Goal: Task Accomplishment & Management: Use online tool/utility

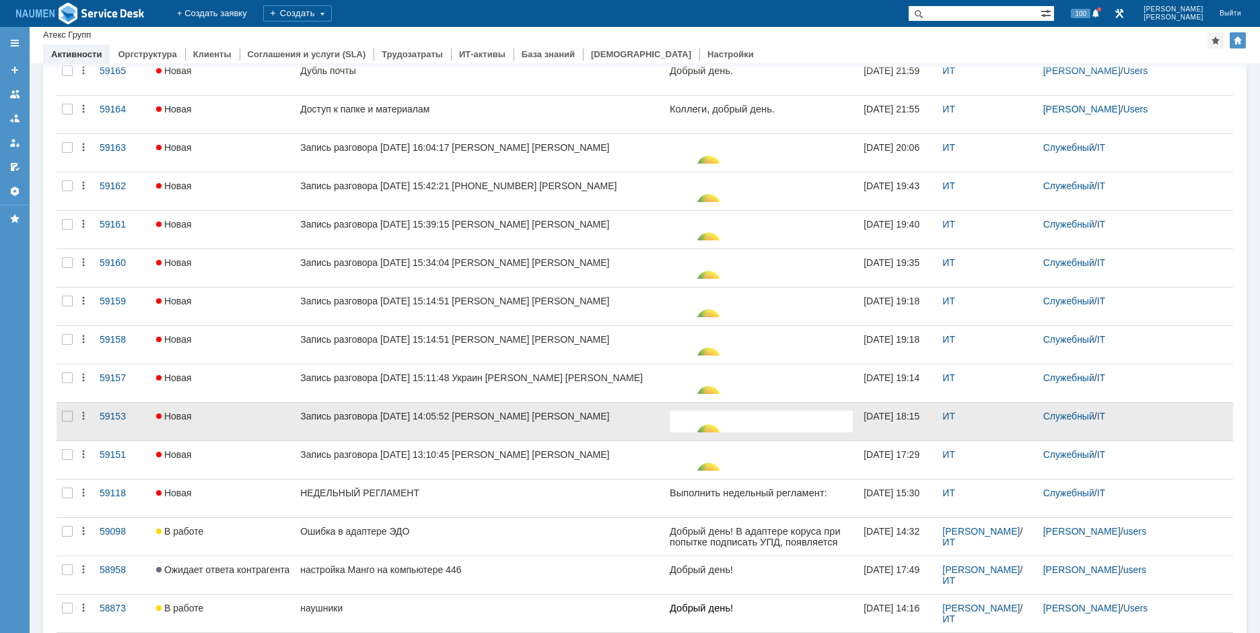
click at [60, 446] on div at bounding box center [68, 460] width 22 height 38
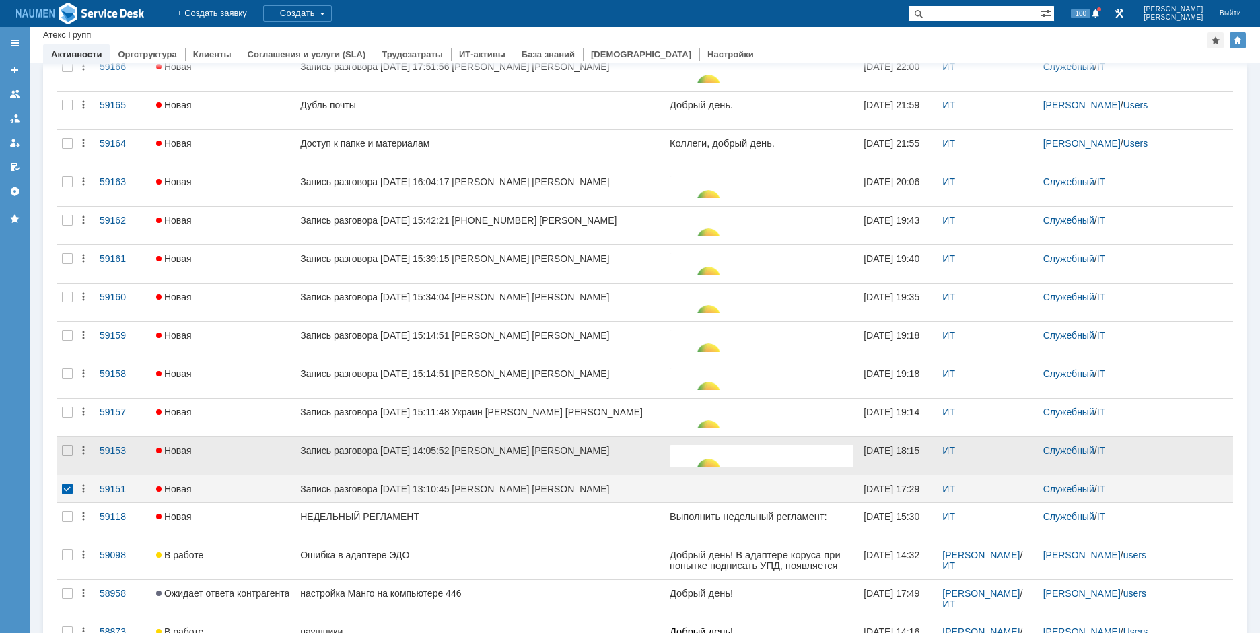
click at [64, 456] on div at bounding box center [68, 456] width 22 height 38
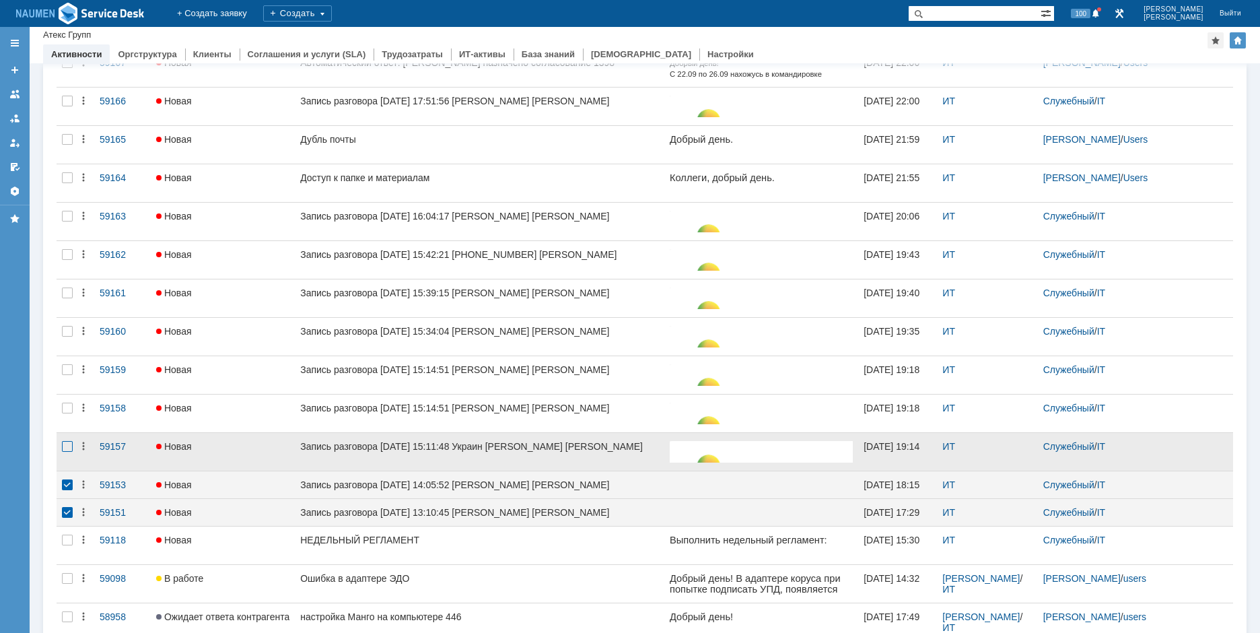
click at [62, 442] on div at bounding box center [67, 446] width 11 height 11
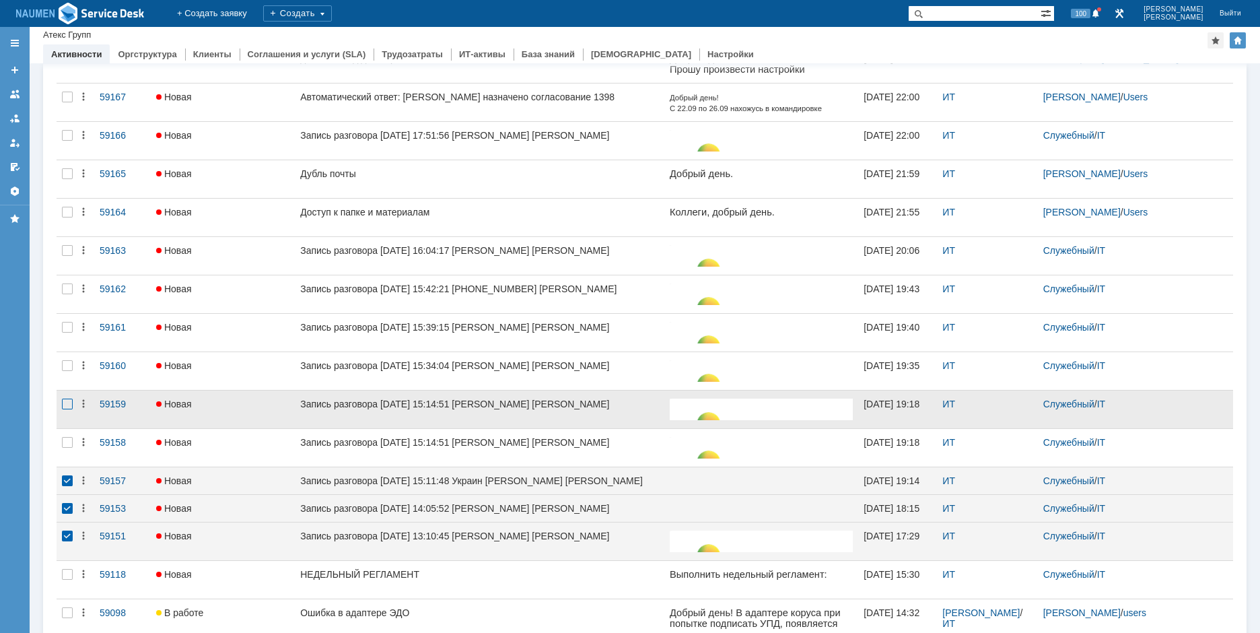
click at [71, 438] on div at bounding box center [67, 442] width 11 height 11
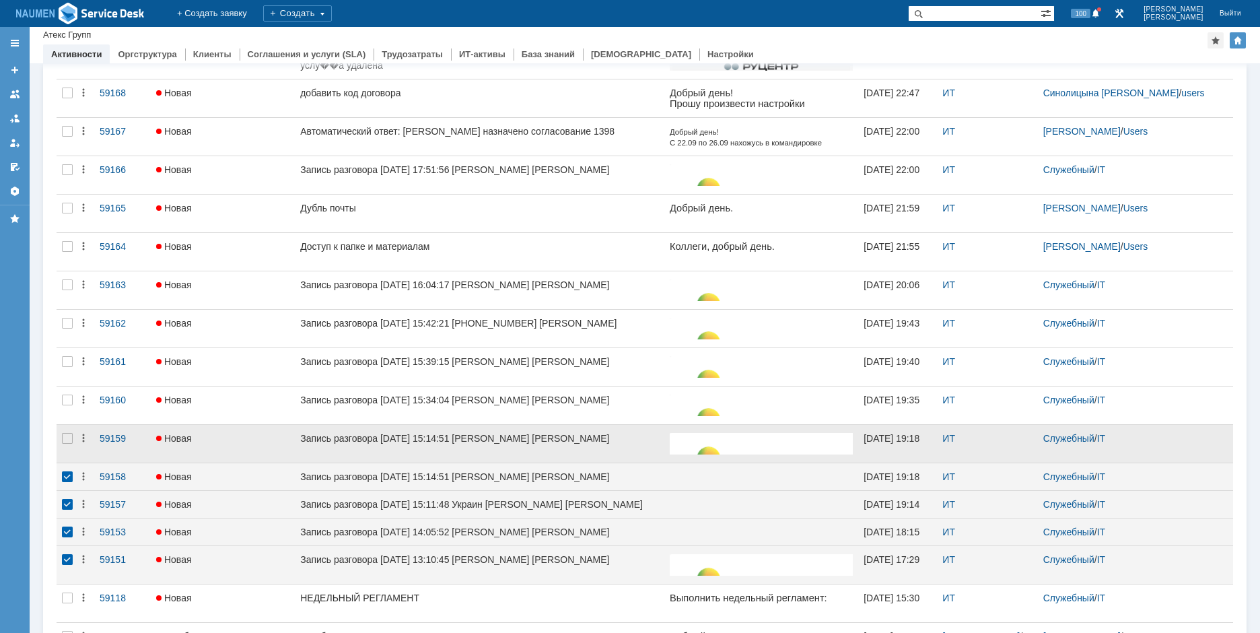
click at [69, 432] on div at bounding box center [68, 444] width 22 height 38
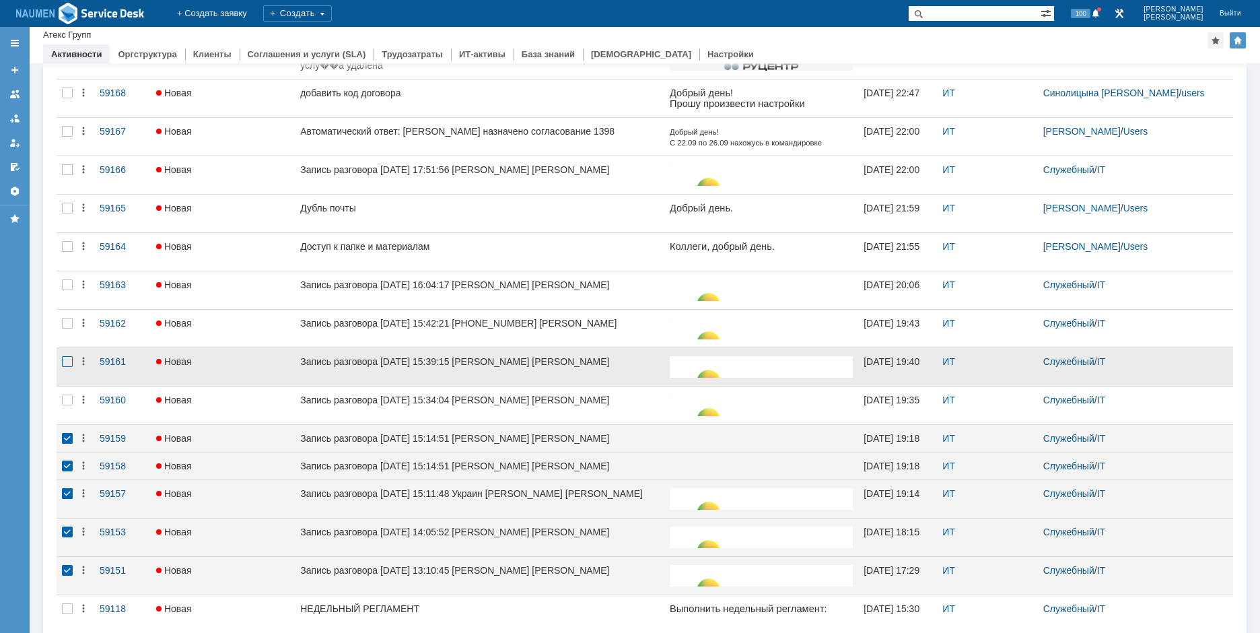
click at [68, 401] on div at bounding box center [67, 400] width 11 height 11
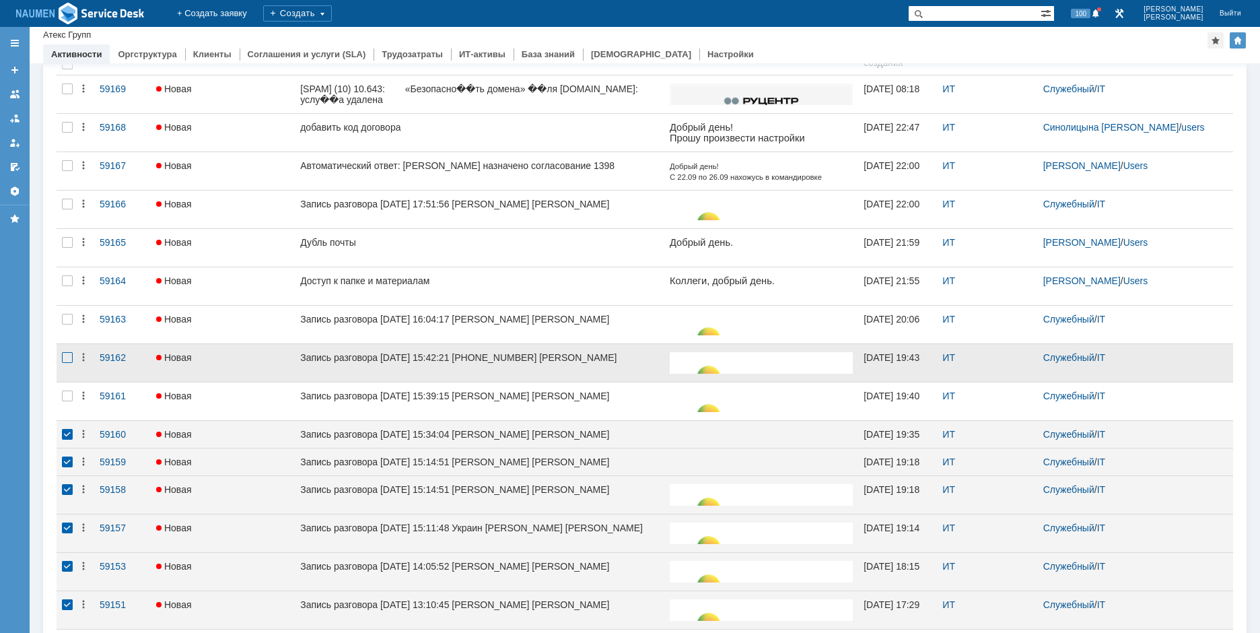
click at [68, 394] on div at bounding box center [67, 396] width 11 height 11
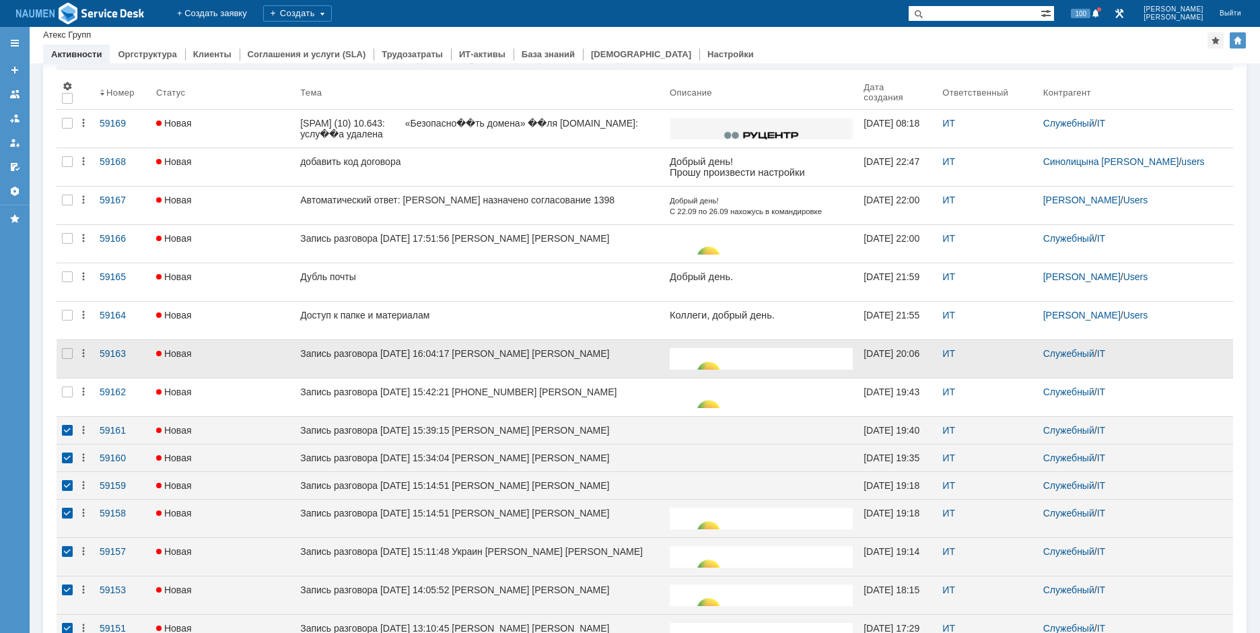
click at [69, 362] on div at bounding box center [68, 359] width 22 height 38
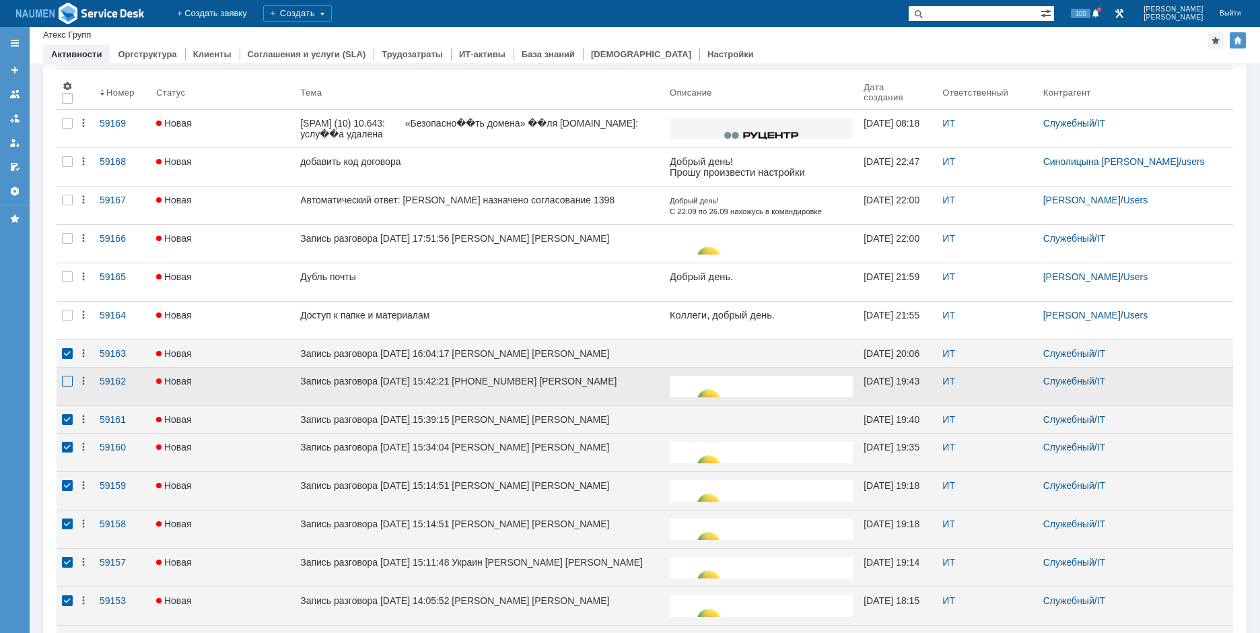
click at [69, 386] on div at bounding box center [67, 381] width 11 height 11
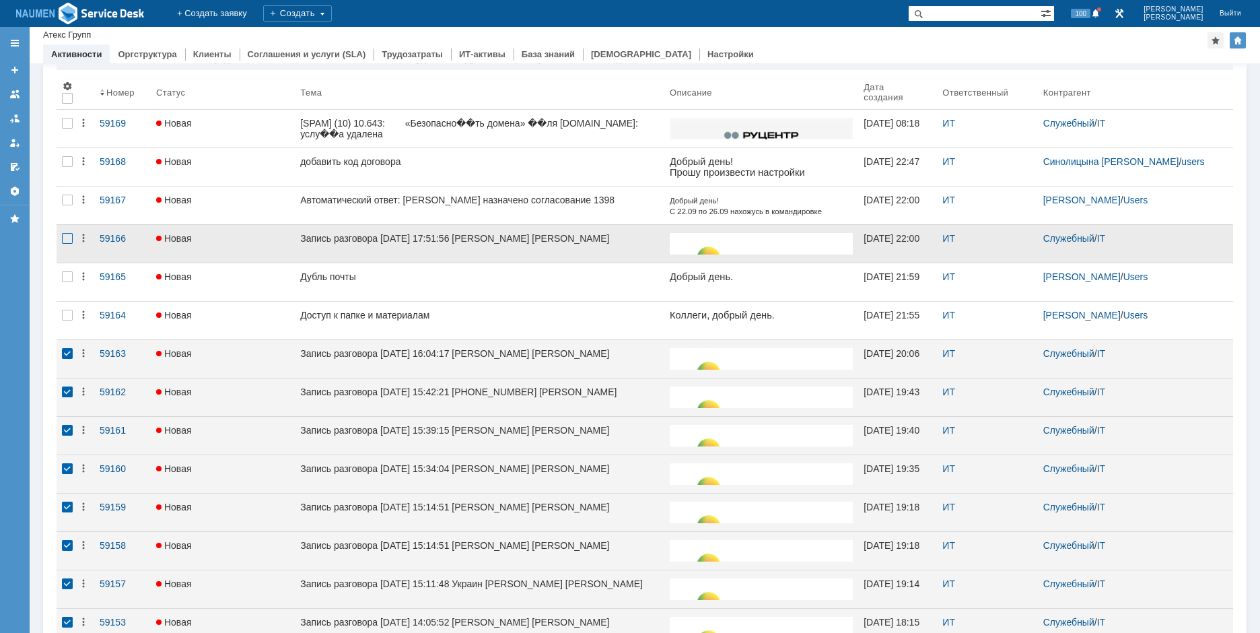
click at [70, 242] on div at bounding box center [67, 238] width 11 height 11
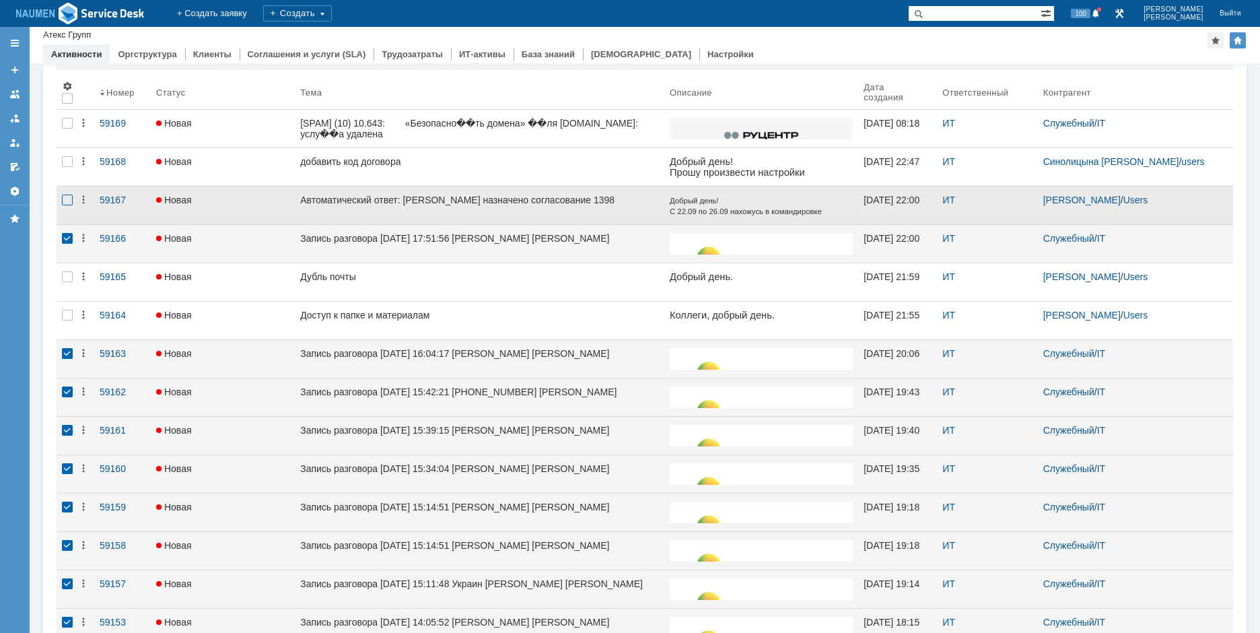
click at [65, 203] on div at bounding box center [67, 200] width 11 height 11
click at [68, 199] on div at bounding box center [67, 200] width 11 height 11
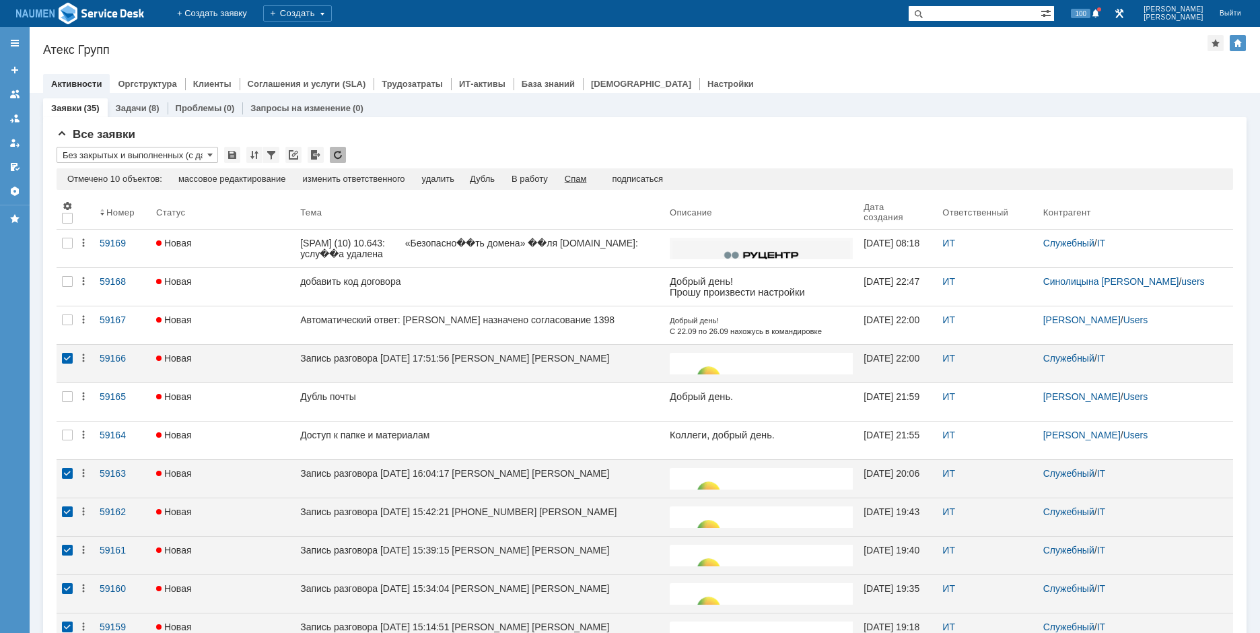
click at [586, 177] on div "Спам" at bounding box center [576, 179] width 22 height 11
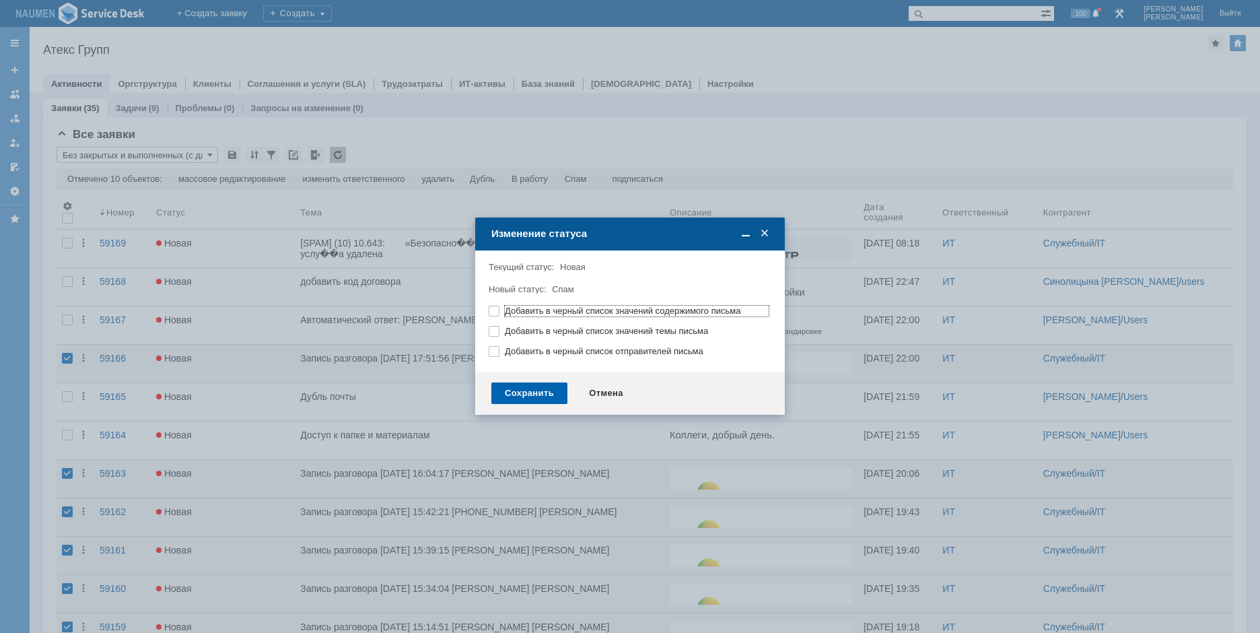
click at [533, 388] on div "Сохранить" at bounding box center [529, 393] width 76 height 22
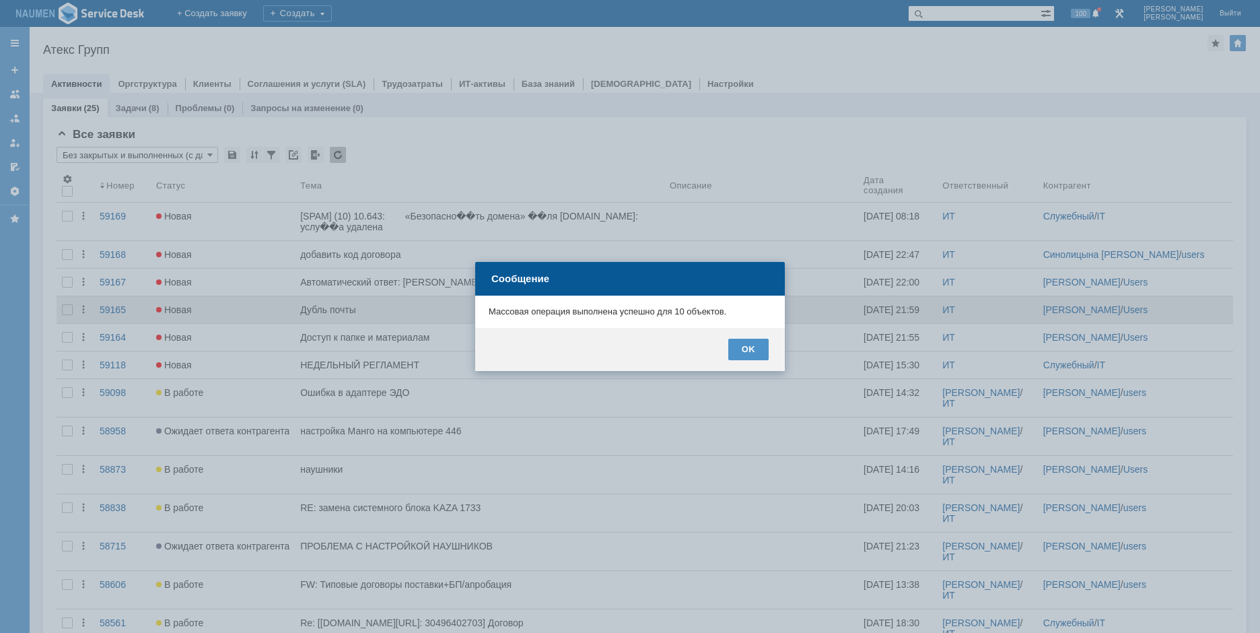
click at [731, 343] on div "OK" at bounding box center [748, 350] width 40 height 22
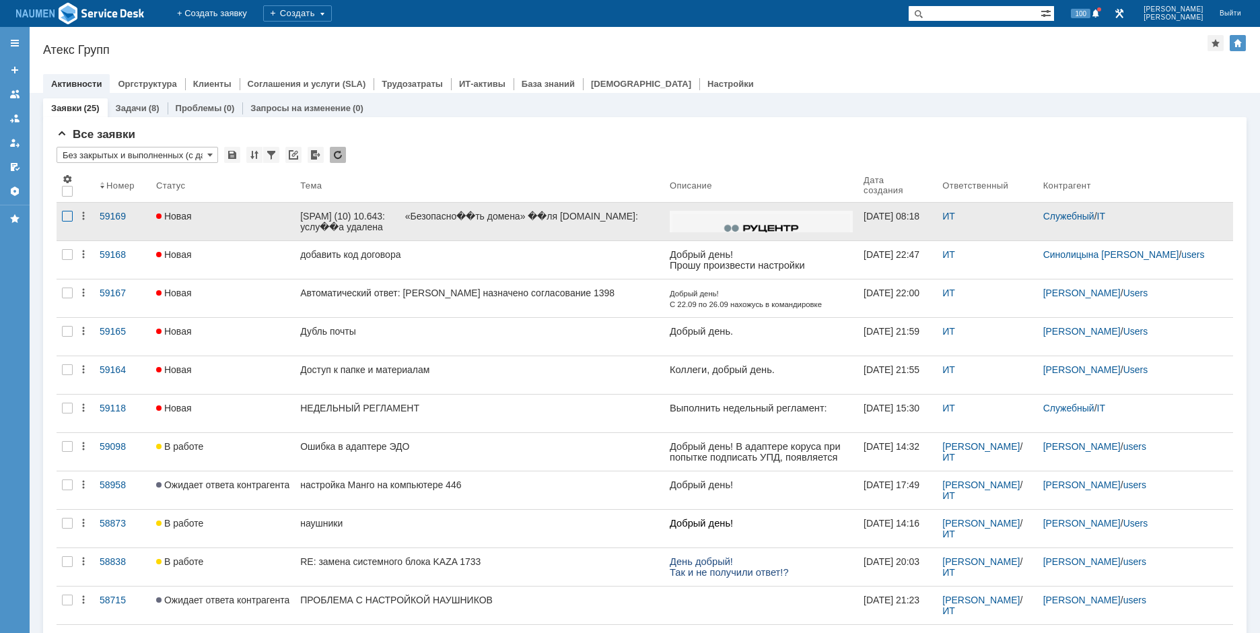
click at [72, 219] on div at bounding box center [67, 216] width 11 height 11
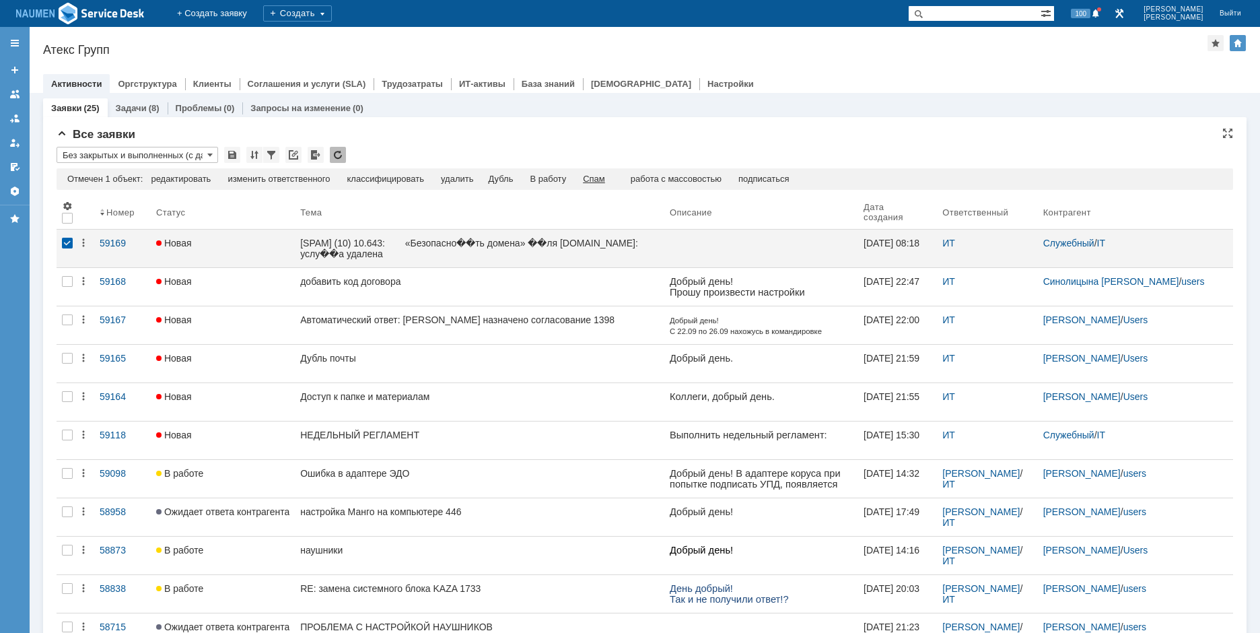
click at [605, 178] on div "Спам" at bounding box center [594, 179] width 22 height 11
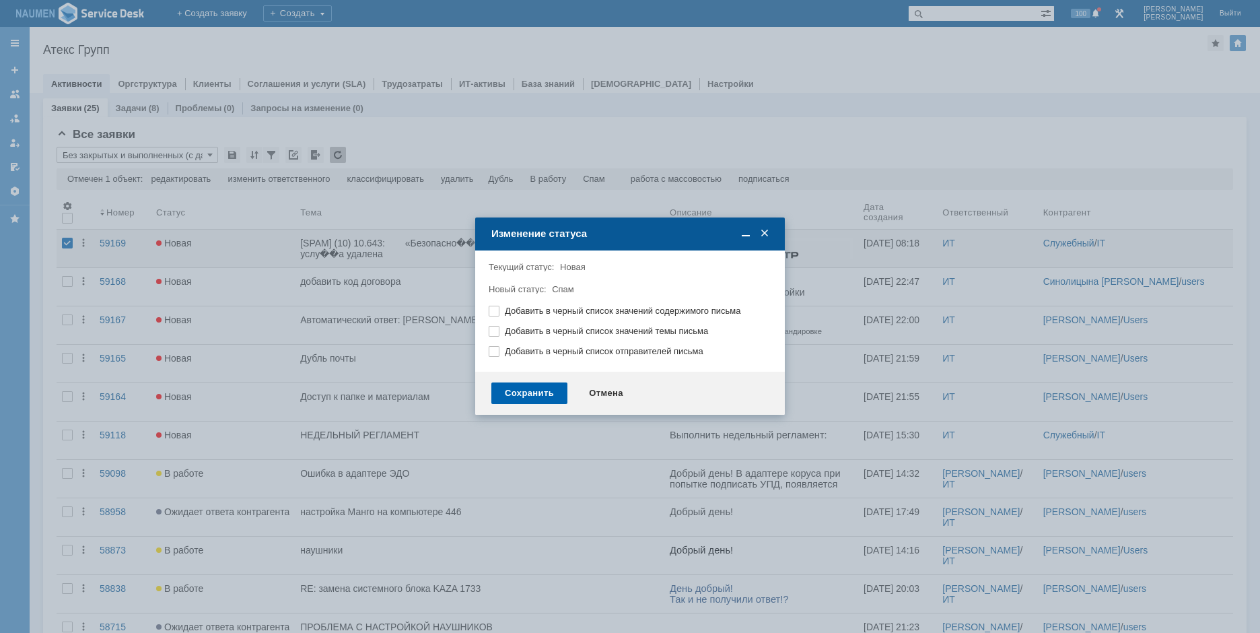
click at [536, 391] on div "Сохранить" at bounding box center [529, 393] width 76 height 22
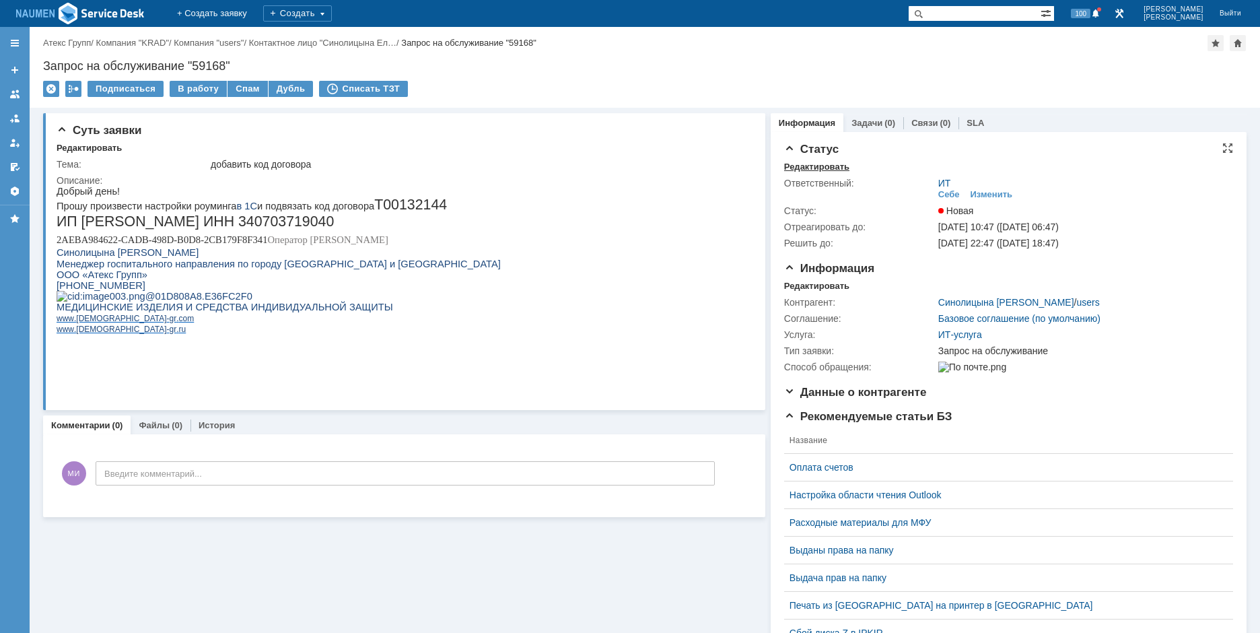
click at [829, 164] on div "Редактировать" at bounding box center [816, 167] width 65 height 11
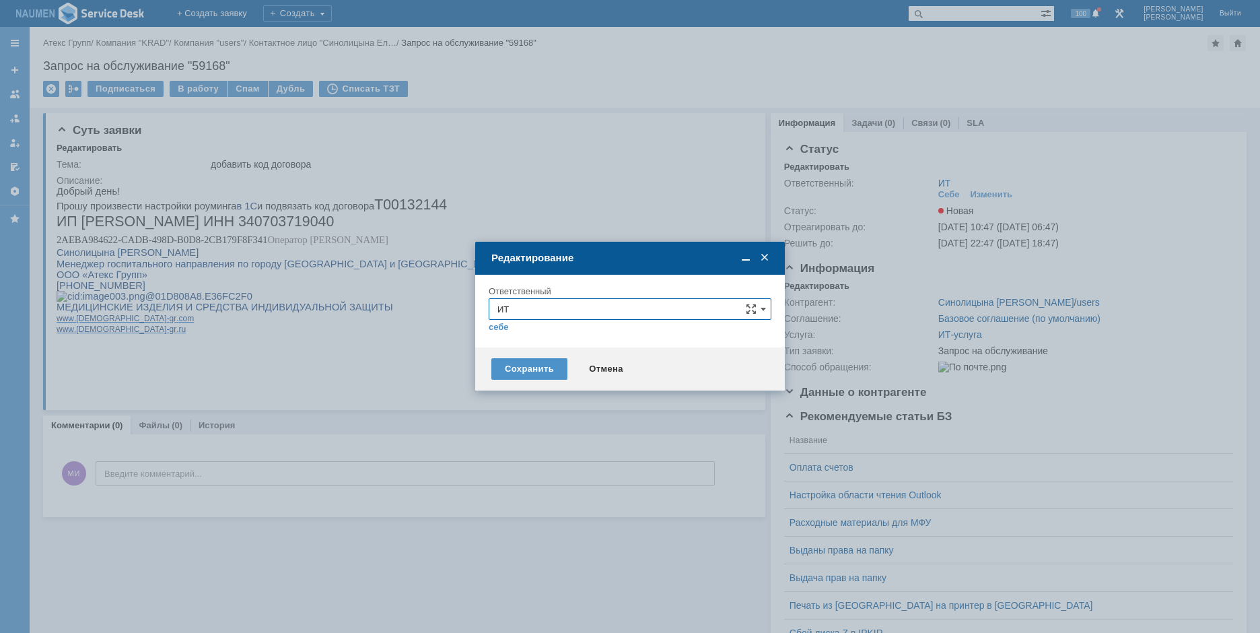
click at [574, 316] on input "ИТ" at bounding box center [630, 309] width 283 height 22
click at [524, 461] on div "АСУ" at bounding box center [629, 467] width 281 height 22
type input "АСУ"
click at [537, 366] on div "Сохранить" at bounding box center [529, 369] width 76 height 22
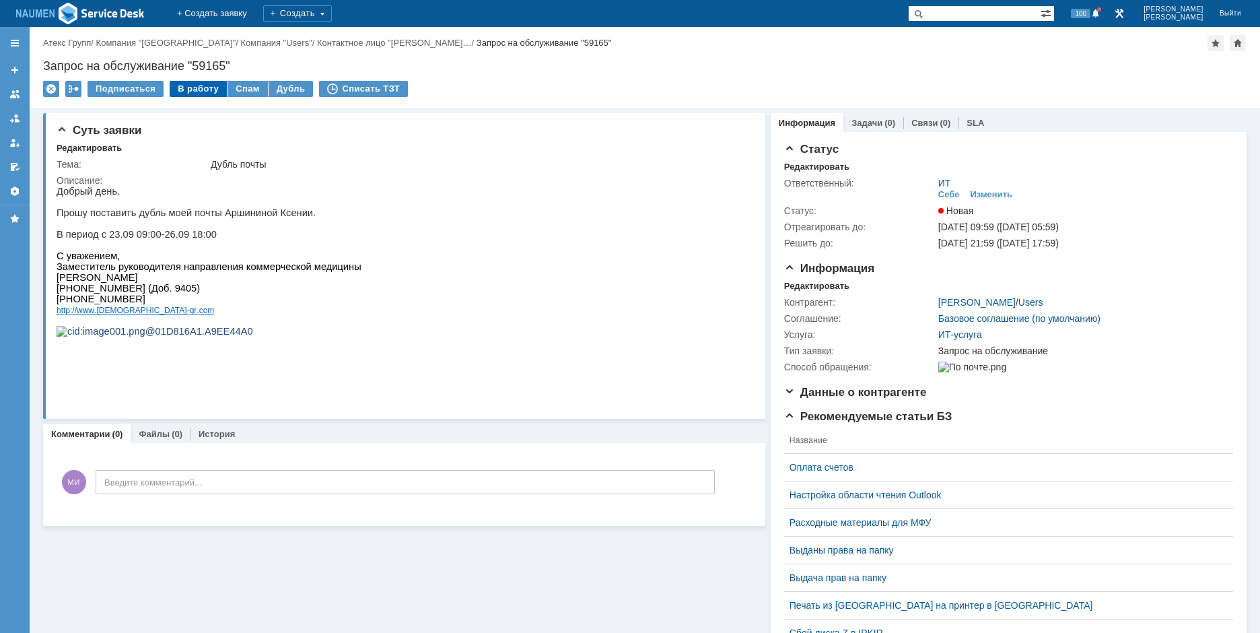
click at [191, 91] on div "В работу" at bounding box center [198, 89] width 57 height 16
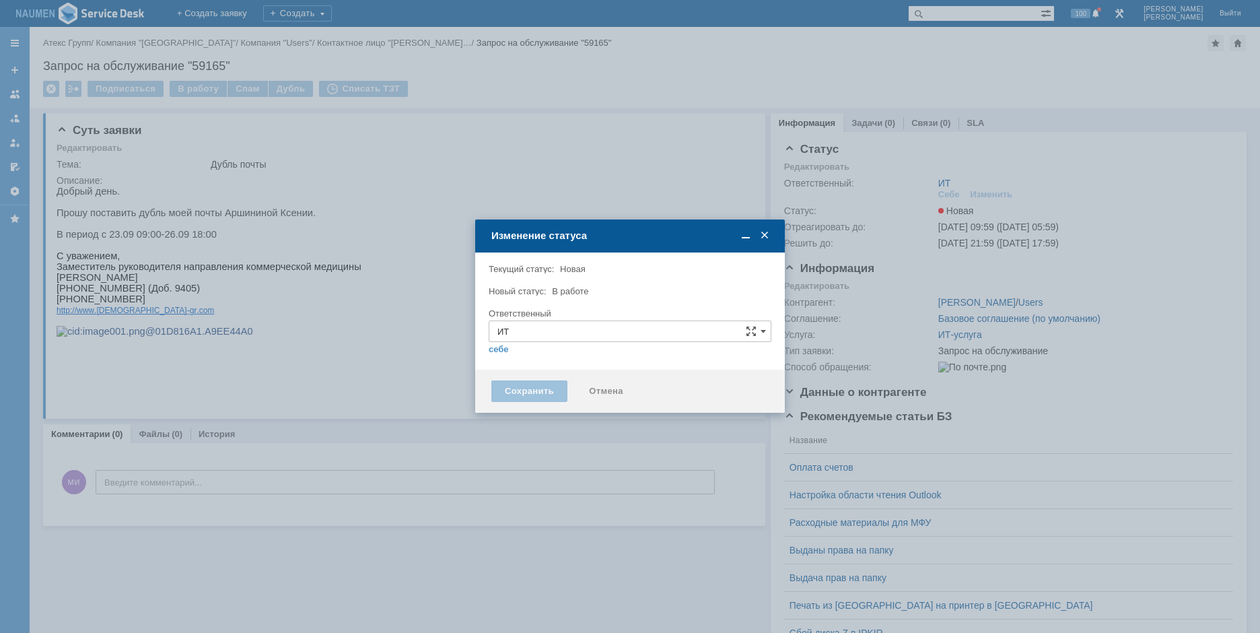
type input "Мурзин Иван"
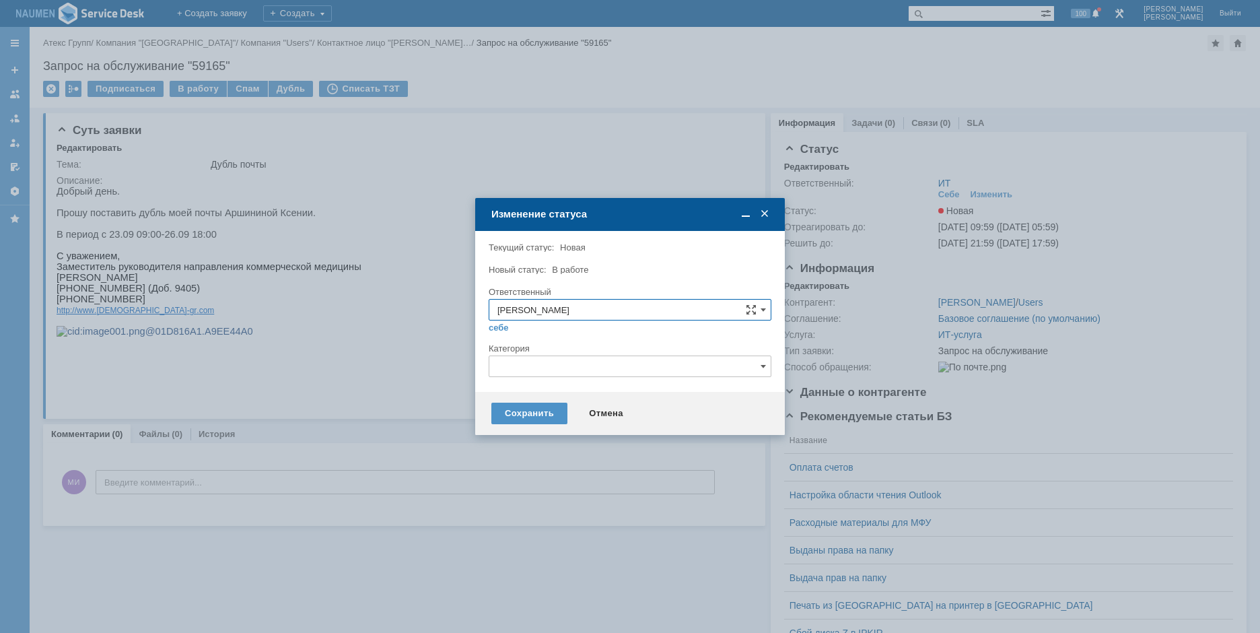
click at [559, 374] on input "text" at bounding box center [630, 366] width 283 height 22
click at [514, 444] on span "Почта" at bounding box center [630, 442] width 265 height 11
click at [507, 421] on div "Сохранить" at bounding box center [529, 414] width 76 height 22
type input "Почта"
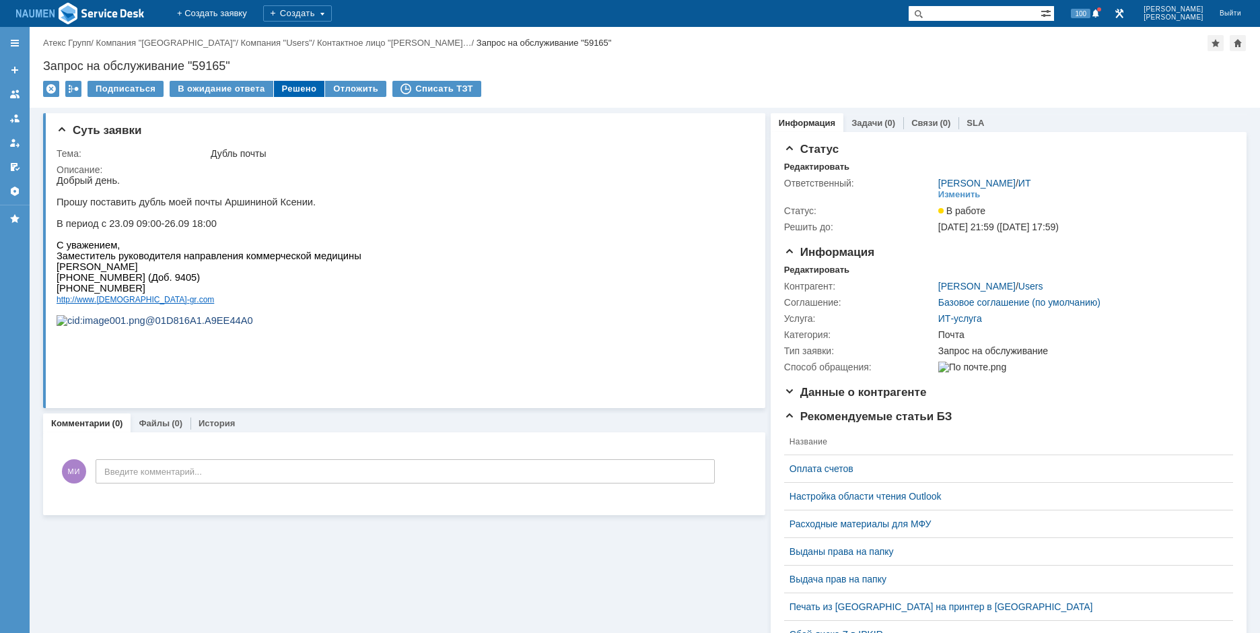
click at [284, 83] on div "Решено" at bounding box center [299, 89] width 51 height 16
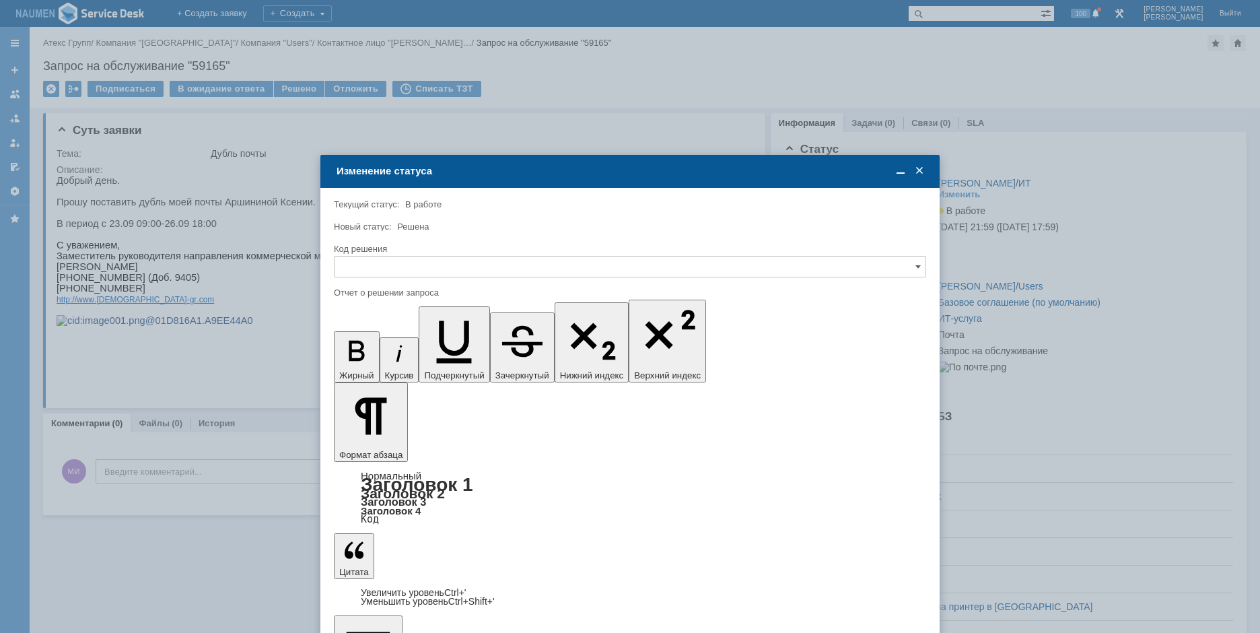
click at [490, 279] on div at bounding box center [630, 281] width 592 height 9
click at [489, 271] on input "text" at bounding box center [630, 267] width 592 height 22
click at [401, 350] on div "Решено" at bounding box center [630, 358] width 591 height 22
type input "Решено"
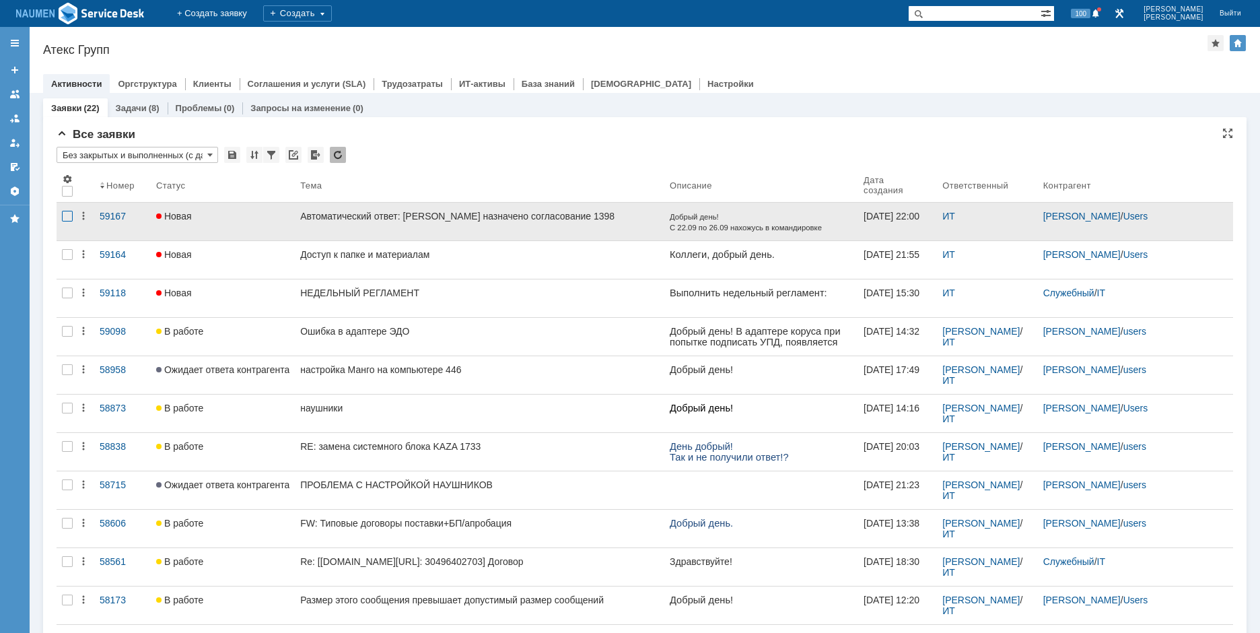
click at [65, 213] on div at bounding box center [67, 216] width 11 height 11
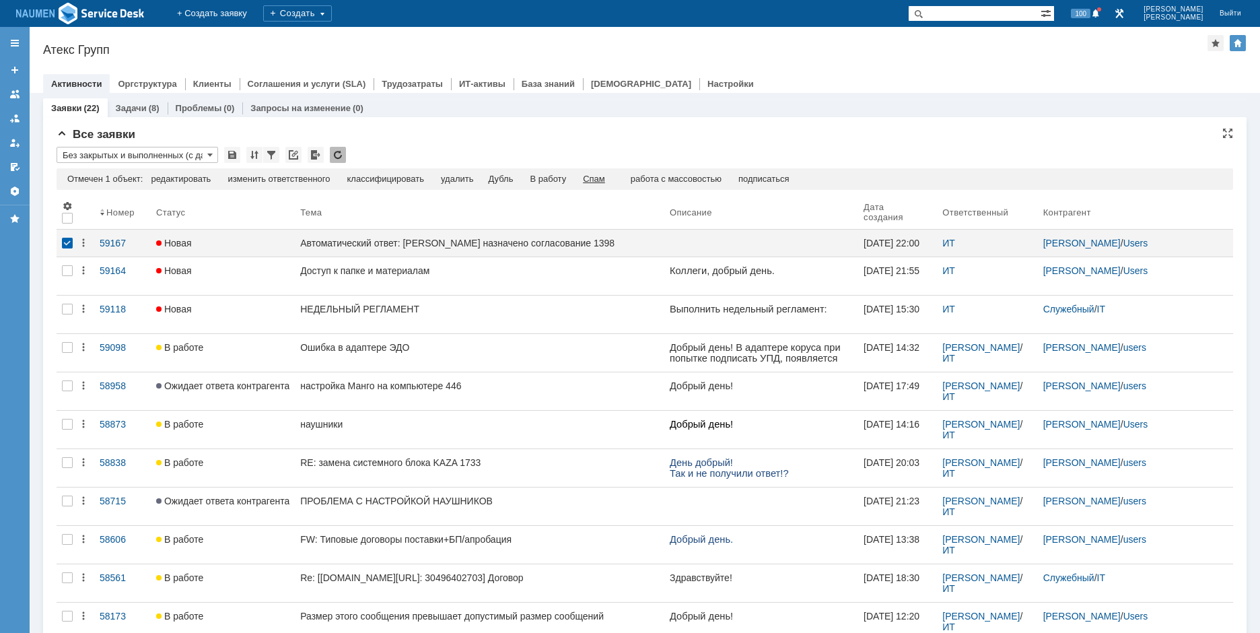
click at [605, 181] on div "Спам" at bounding box center [594, 179] width 22 height 11
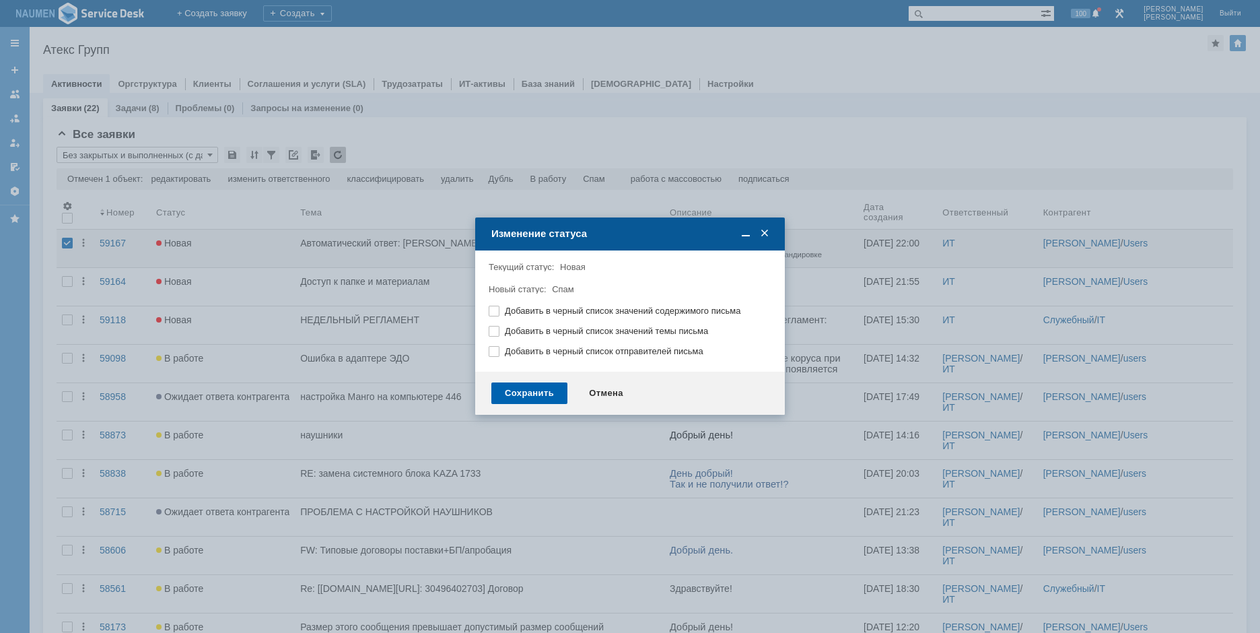
click at [533, 391] on div "Сохранить" at bounding box center [529, 393] width 76 height 22
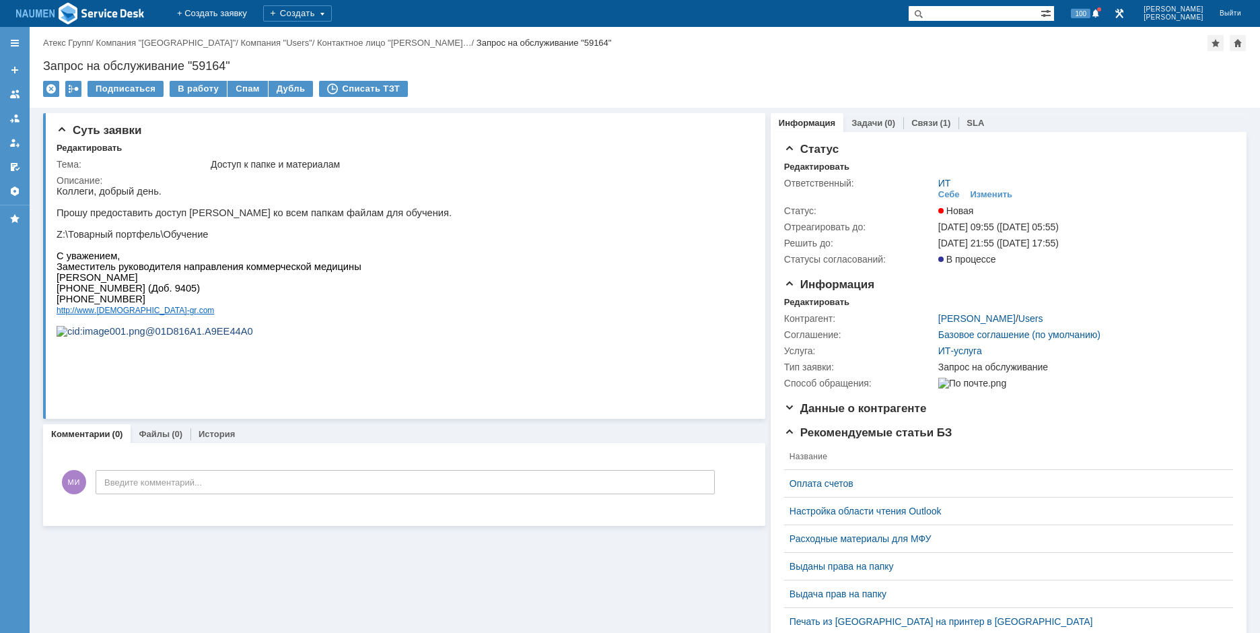
click at [915, 132] on div "Статус Редактировать Ответственный: ИТ Себе Изменить Статус: Новая Отреагироват…" at bounding box center [1009, 510] width 476 height 756
click at [916, 131] on div "Связи (1)" at bounding box center [931, 123] width 55 height 20
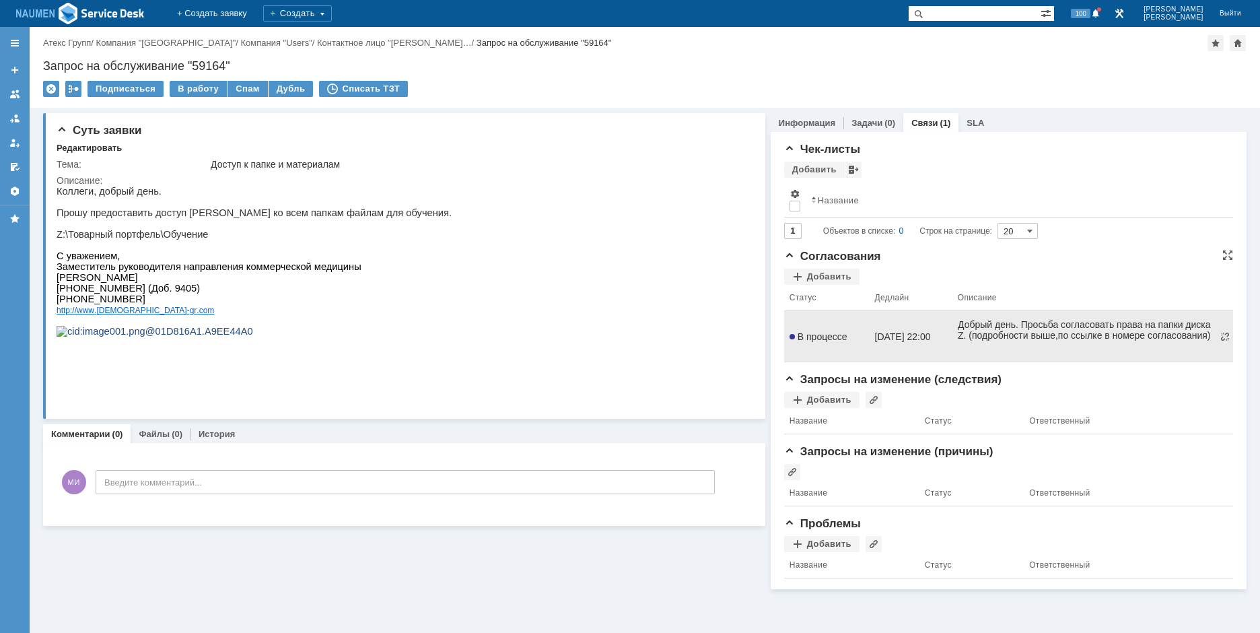
click at [846, 335] on span "В процессе" at bounding box center [819, 336] width 58 height 11
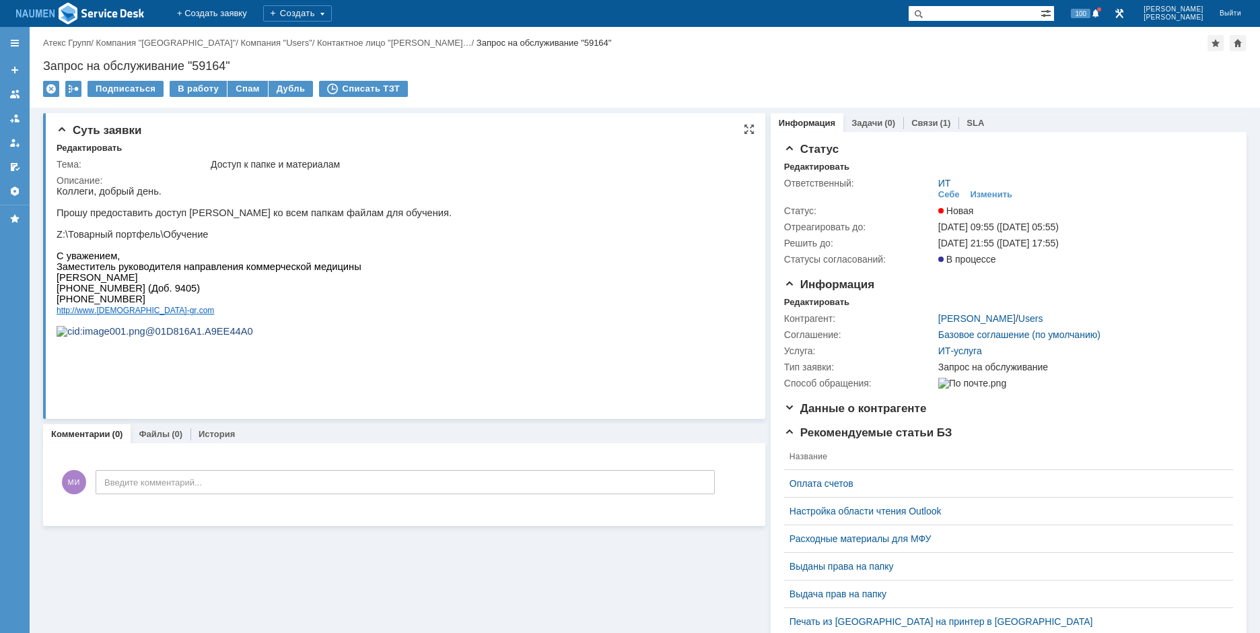
drag, startPoint x: 112, startPoint y: 380, endPoint x: 121, endPoint y: 242, distance: 138.3
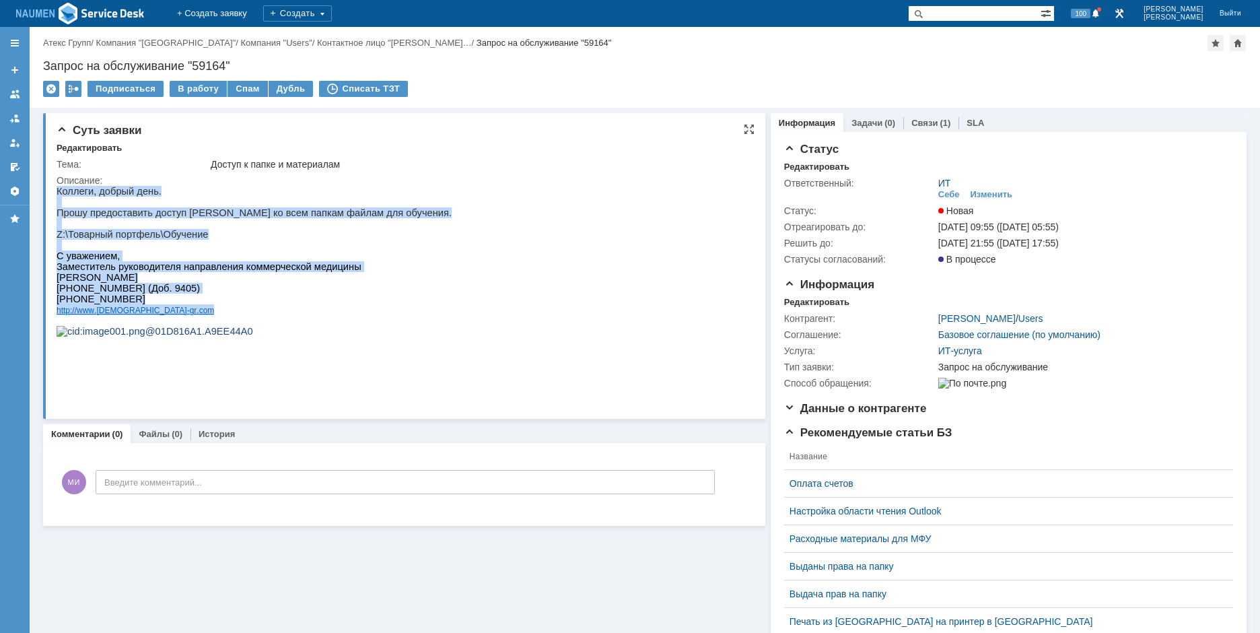
drag, startPoint x: 57, startPoint y: 191, endPoint x: 216, endPoint y: 322, distance: 205.7
click at [216, 322] on div "Коллеги, добрый день. Прошу предоставить доступ [PERSON_NAME] ко всем папкам фа…" at bounding box center [254, 267] width 395 height 162
copy div "Коллеги, добрый день. Прошу предоставить доступ [PERSON_NAME] ко всем папкам фа…"
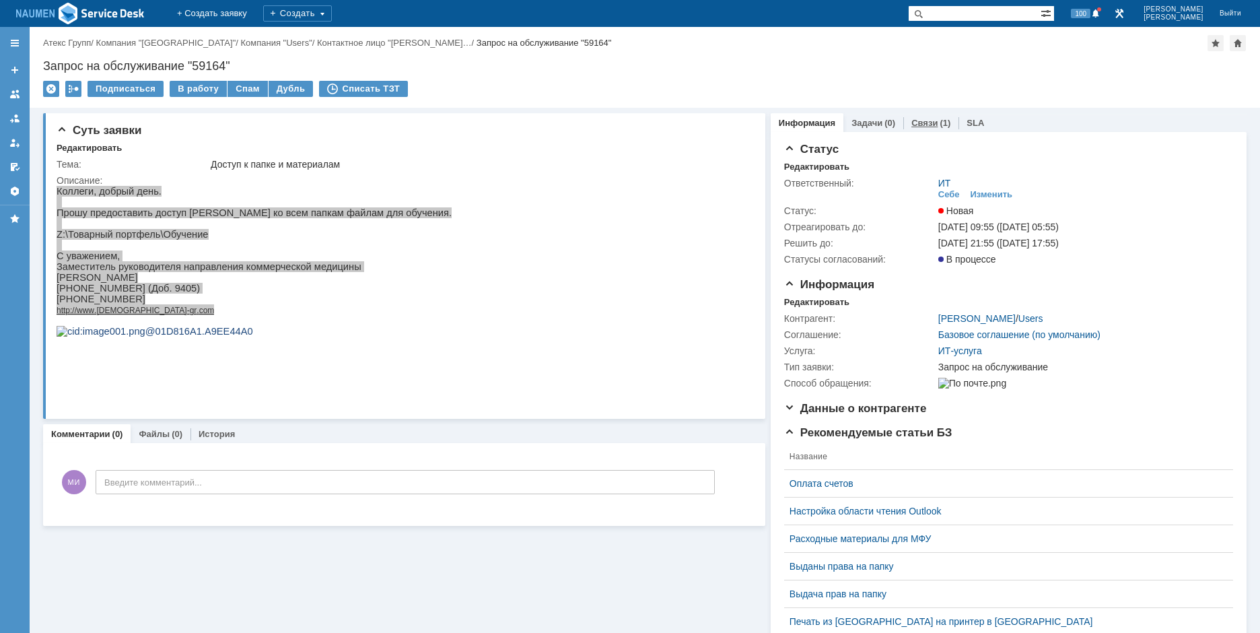
click at [921, 120] on link "Связи" at bounding box center [925, 123] width 26 height 10
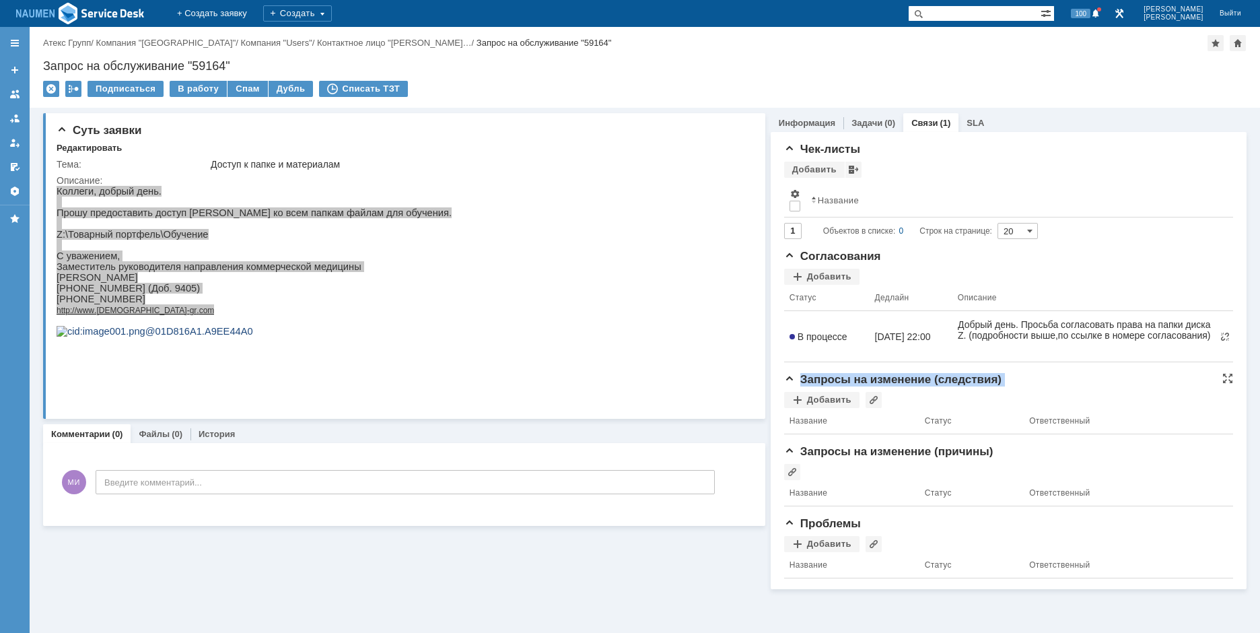
drag, startPoint x: 1223, startPoint y: 339, endPoint x: 1177, endPoint y: 428, distance: 100.3
click at [1179, 431] on div "Чек-листы Добавить Просмотреть архив Результаты поиска: Изменить Сбросить Сорти…" at bounding box center [1008, 366] width 449 height 446
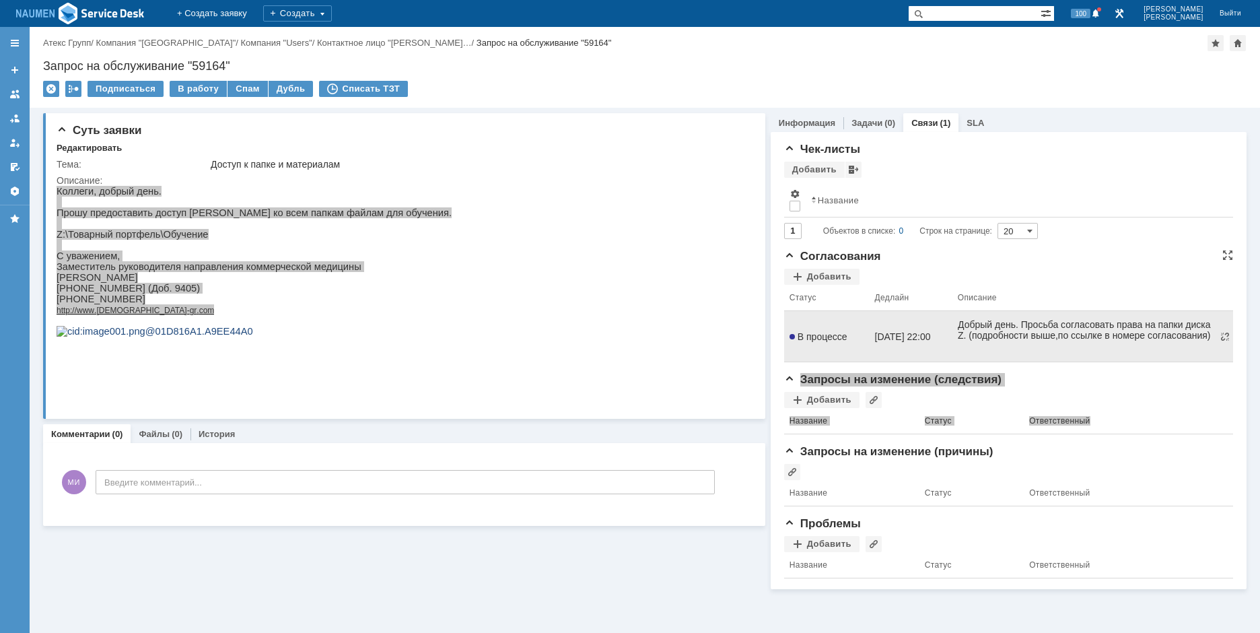
click at [1104, 338] on span "Добрый день. Просьба согласовать права на папки диска Z. (подробности выше,по с…" at bounding box center [1083, 330] width 253 height 22
drag, startPoint x: 1040, startPoint y: 345, endPoint x: 1931, endPoint y: 637, distance: 937.9
click at [957, 319] on html "Добрый день. Просьба согласовать права на папки диска Z. (подробности выше,по с…" at bounding box center [1084, 330] width 254 height 22
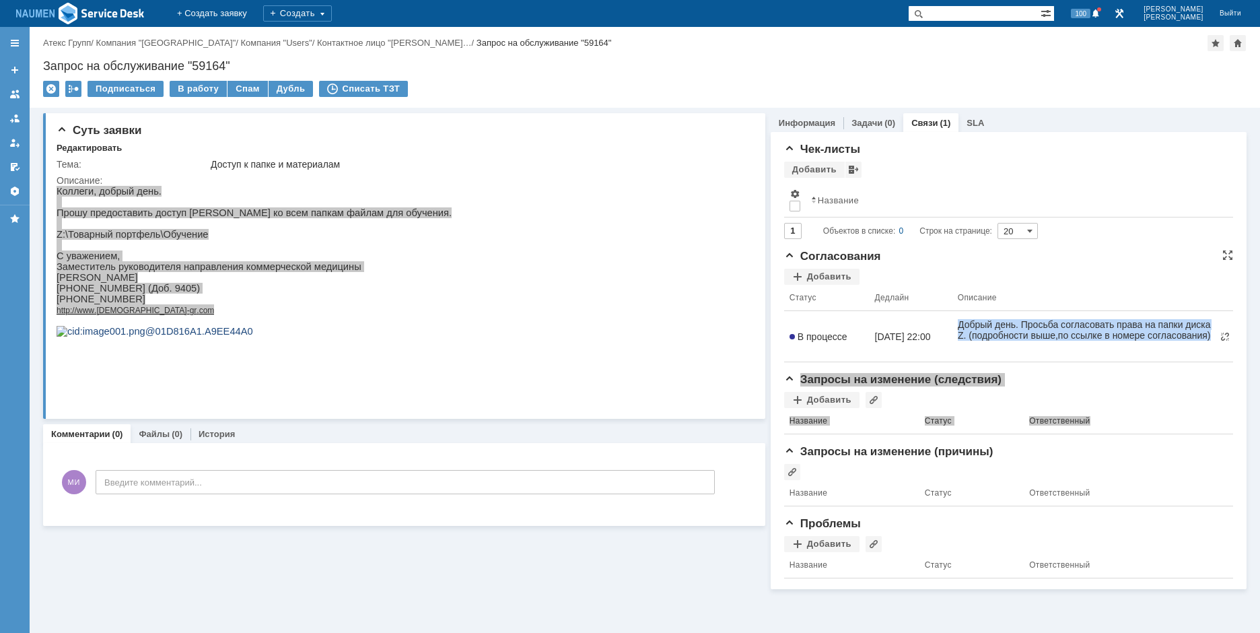
copy span "Добрый день. Просьба согласовать права на папки диска Z. (подробности выше,по с…"
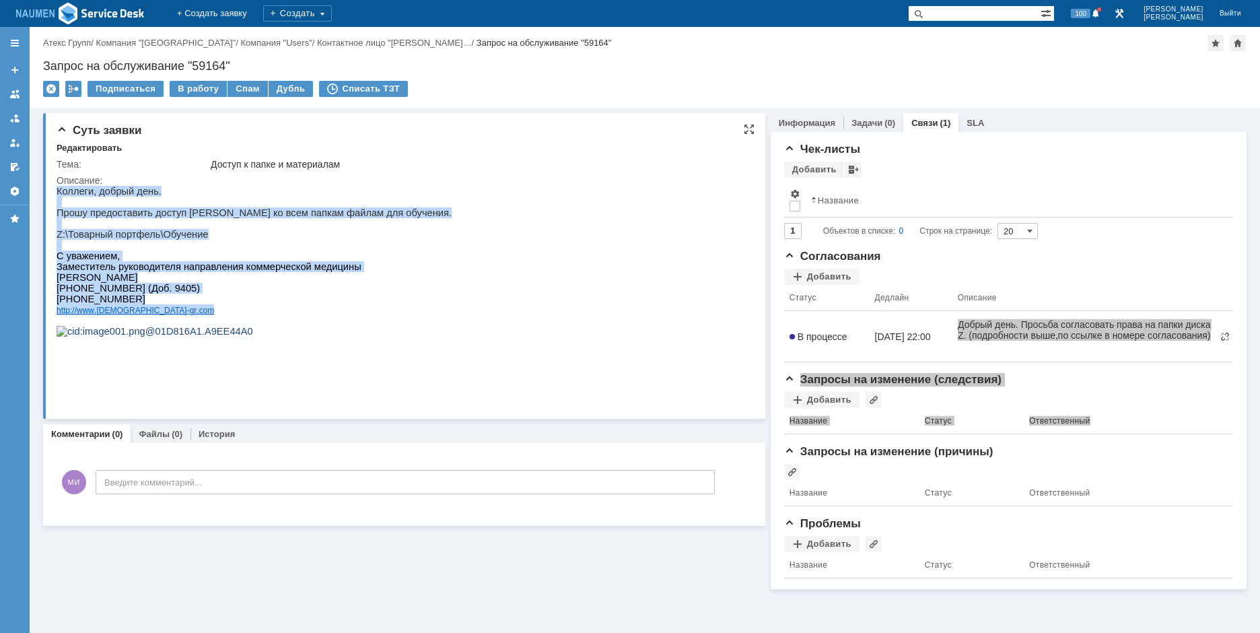
click at [393, 298] on p "[PHONE_NUMBER] (Доб. 9405) [PHONE_NUMBER]" at bounding box center [254, 294] width 395 height 22
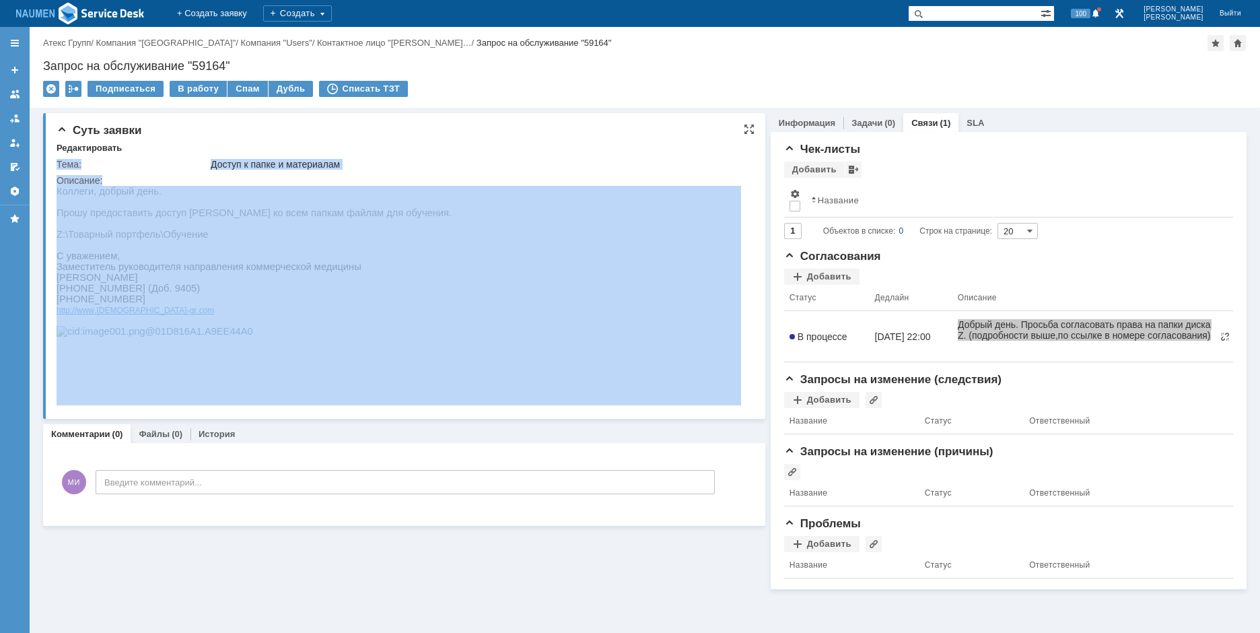
drag, startPoint x: 112, startPoint y: 378, endPoint x: 177, endPoint y: 262, distance: 133.2
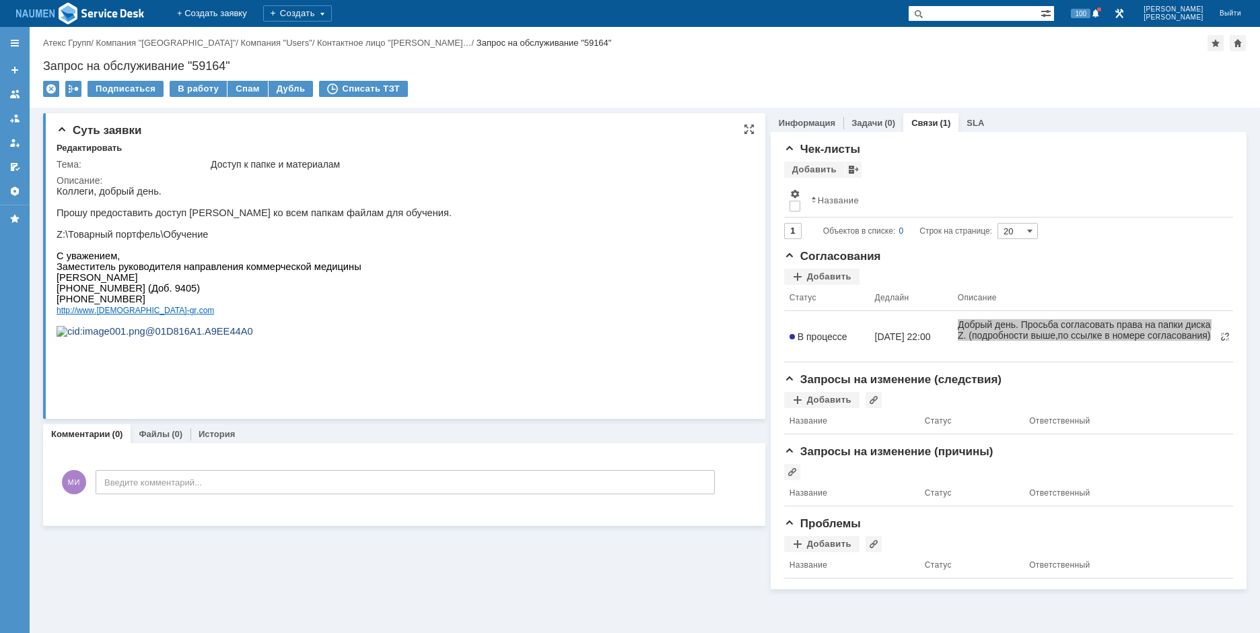
click at [118, 226] on p at bounding box center [254, 223] width 395 height 11
drag, startPoint x: 60, startPoint y: 191, endPoint x: 112, endPoint y: 378, distance: 193.8
click at [60, 191] on p "Коллеги, добрый день." at bounding box center [254, 191] width 395 height 11
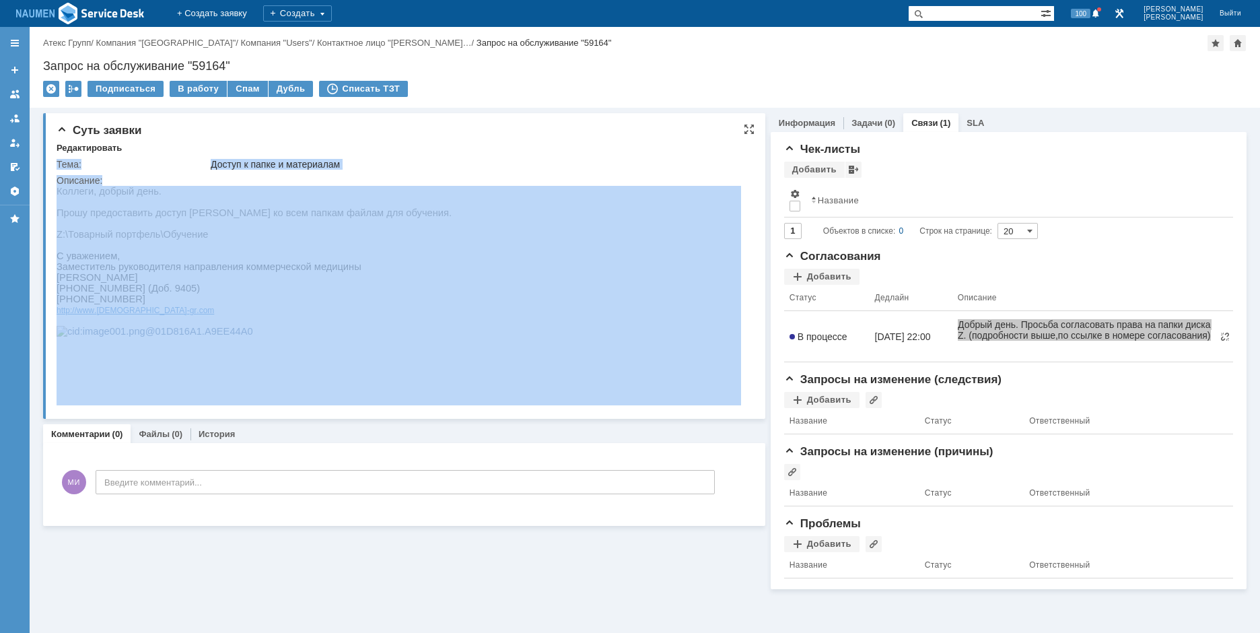
drag, startPoint x: 112, startPoint y: 379, endPoint x: 71, endPoint y: 199, distance: 184.5
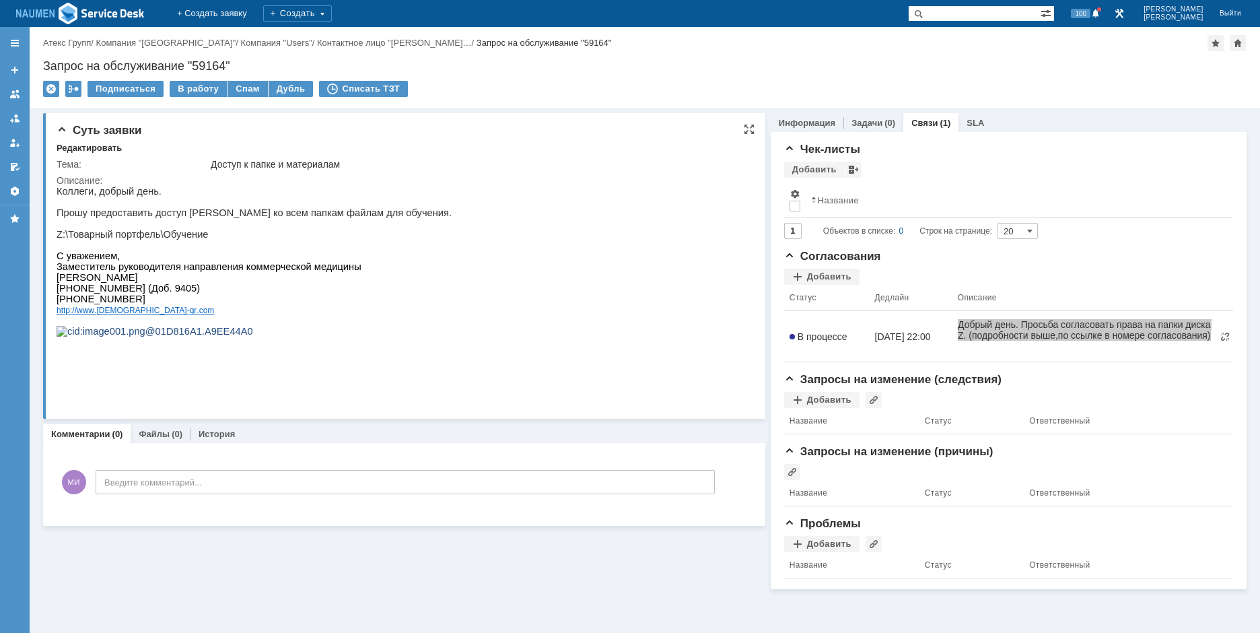
click at [67, 200] on p at bounding box center [254, 202] width 395 height 11
drag, startPoint x: 58, startPoint y: 193, endPoint x: 208, endPoint y: 299, distance: 183.6
click at [208, 299] on div "Коллеги, добрый день. Прошу предоставить доступ Масловой Елене ко всем папкам ф…" at bounding box center [254, 267] width 395 height 162
copy div "Коллеги, добрый день. Прошу предоставить доступ Масловой Елене ко всем папкам ф…"
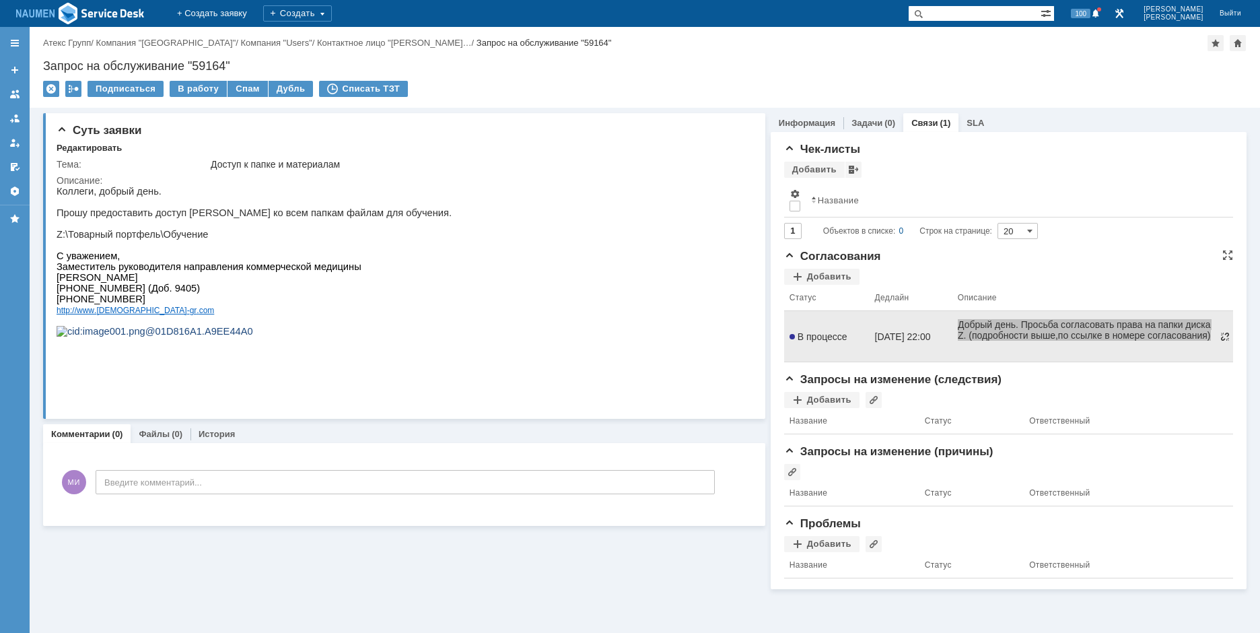
click at [1226, 339] on span at bounding box center [1225, 336] width 11 height 11
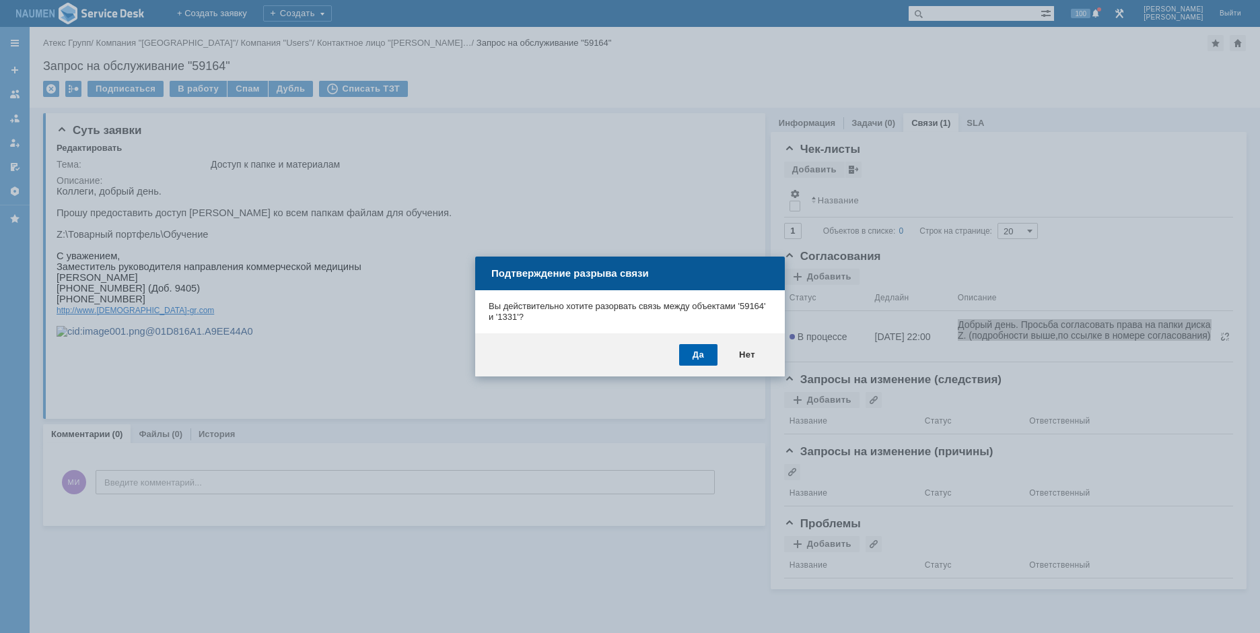
click at [708, 350] on div "Да" at bounding box center [698, 355] width 38 height 22
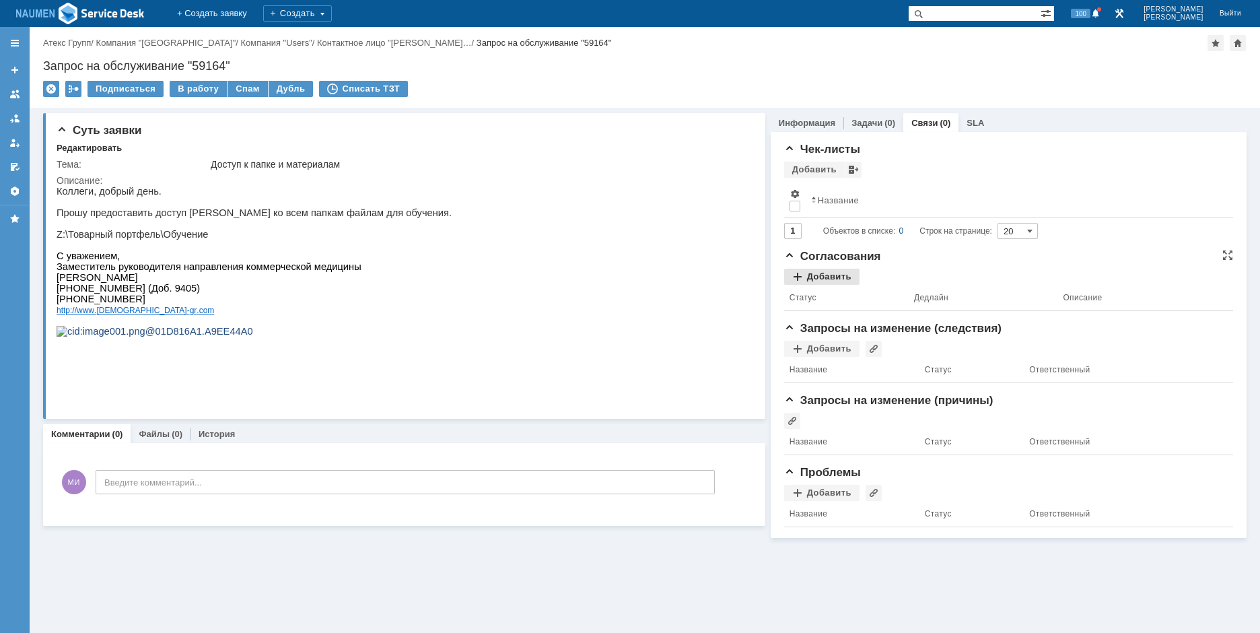
click at [823, 276] on div "Добавить" at bounding box center [821, 277] width 75 height 16
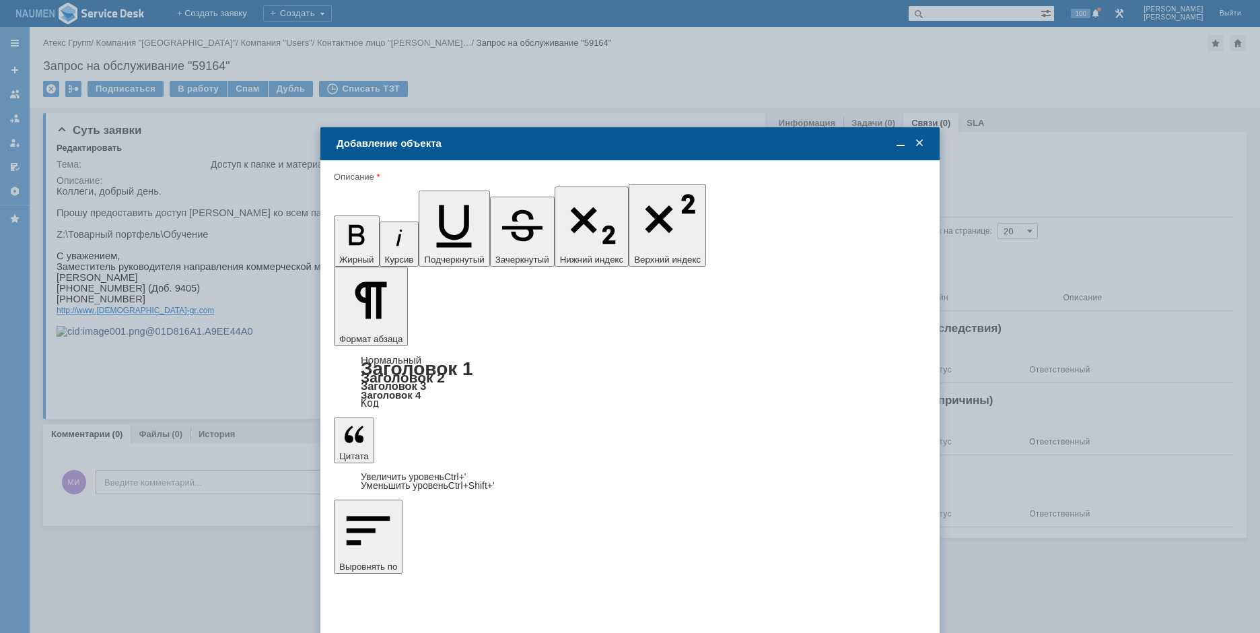
type input "Выбрано: 0 (объекты класса 'Сотрудник')"
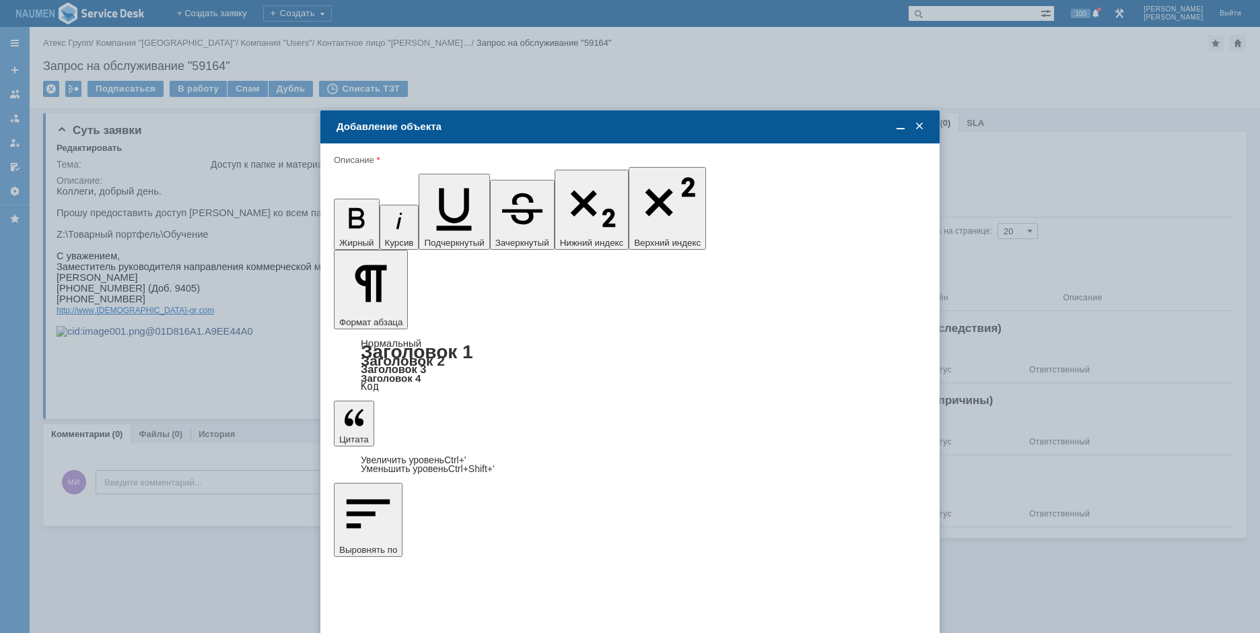
click at [438, 454] on span "Широчин Игорь" at bounding box center [446, 454] width 72 height 10
click at [0, 0] on input "Широчин Игорь" at bounding box center [0, 0] width 0 height 0
type input "Выбрано: 1 (объекты класса 'Сотрудник')"
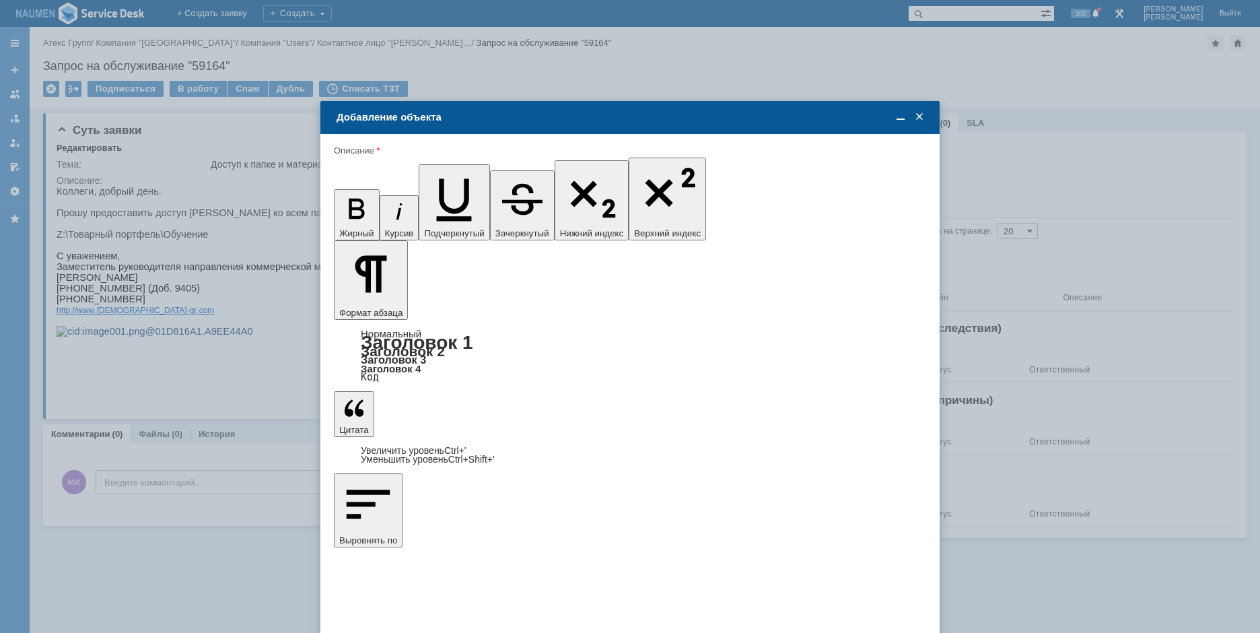
type input "8"
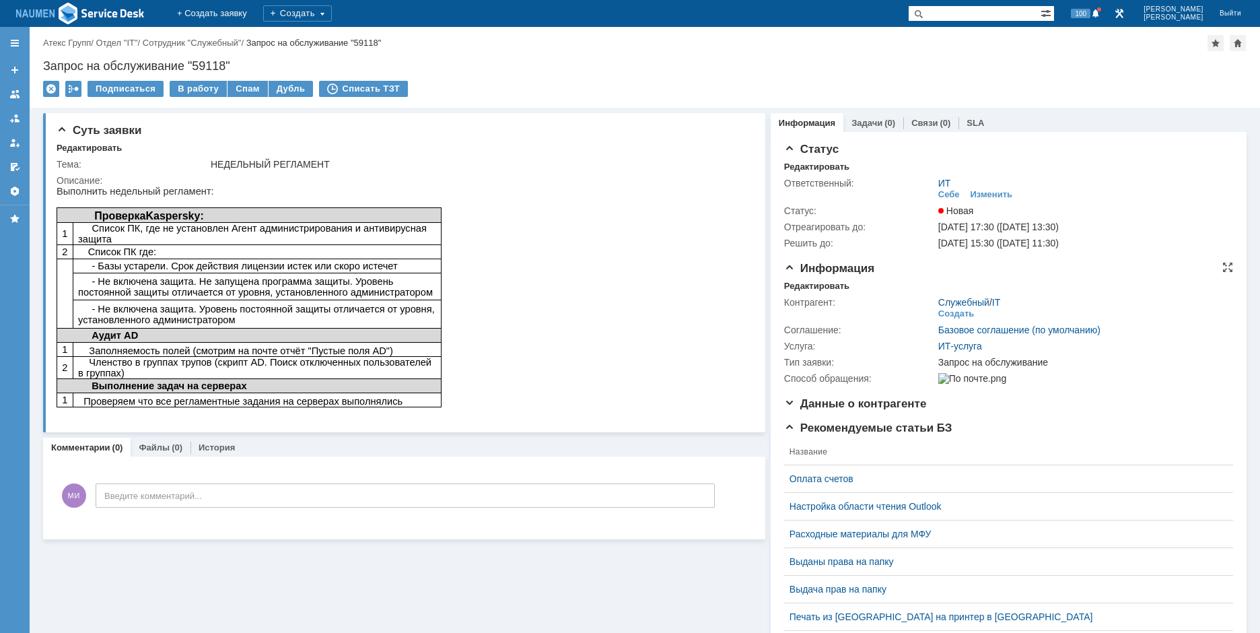
click at [792, 292] on div "Контрагент: Служебный / IT Создать Соглашение: Базовое соглашение (по умолчанию…" at bounding box center [1008, 339] width 449 height 95
click at [799, 283] on div "Редактировать" at bounding box center [816, 286] width 65 height 11
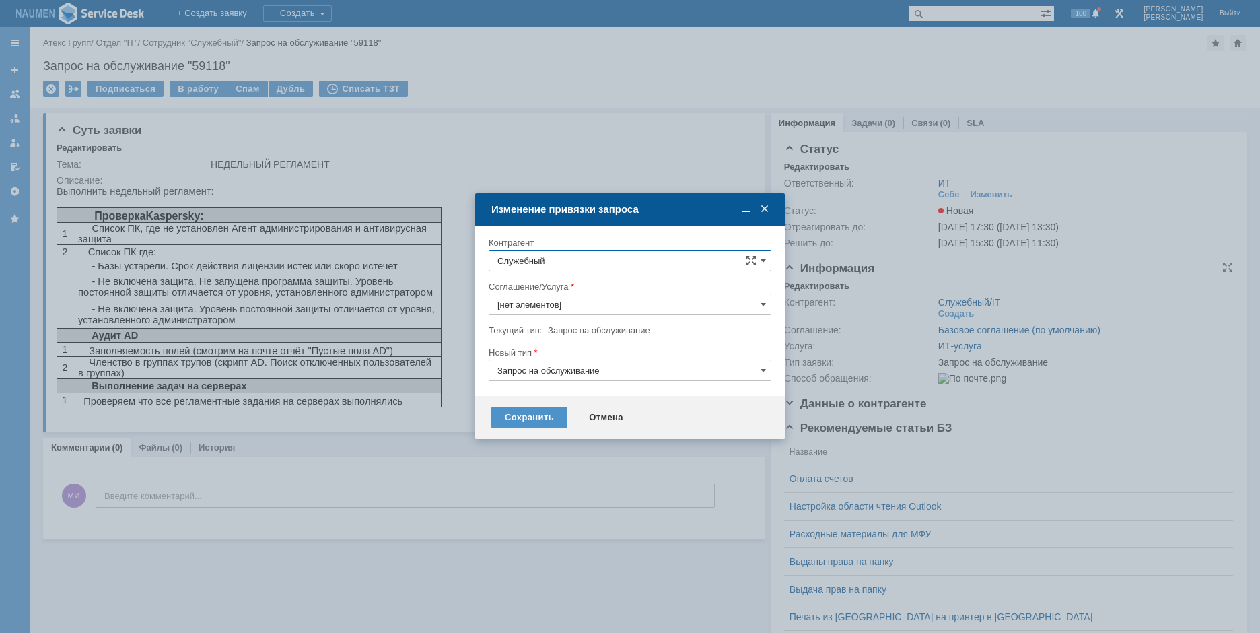
type input "ИТ-услуга"
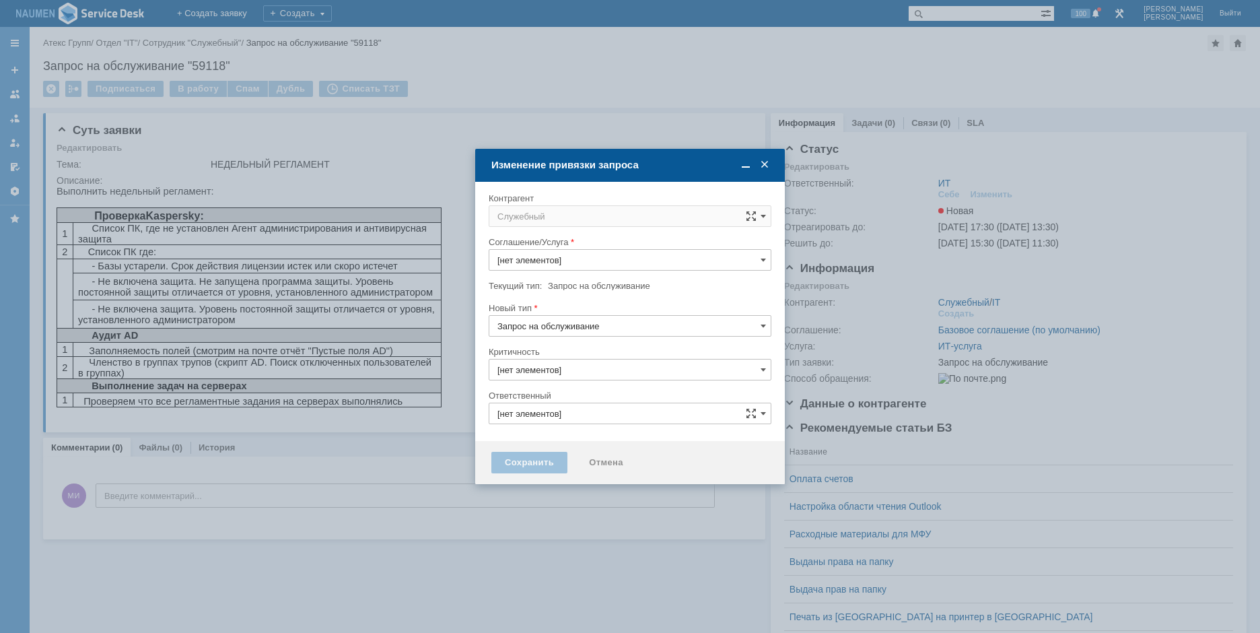
type input "ИТ-услуга"
type input "3. Низкая"
type input "ИТ"
type input "[не указано]"
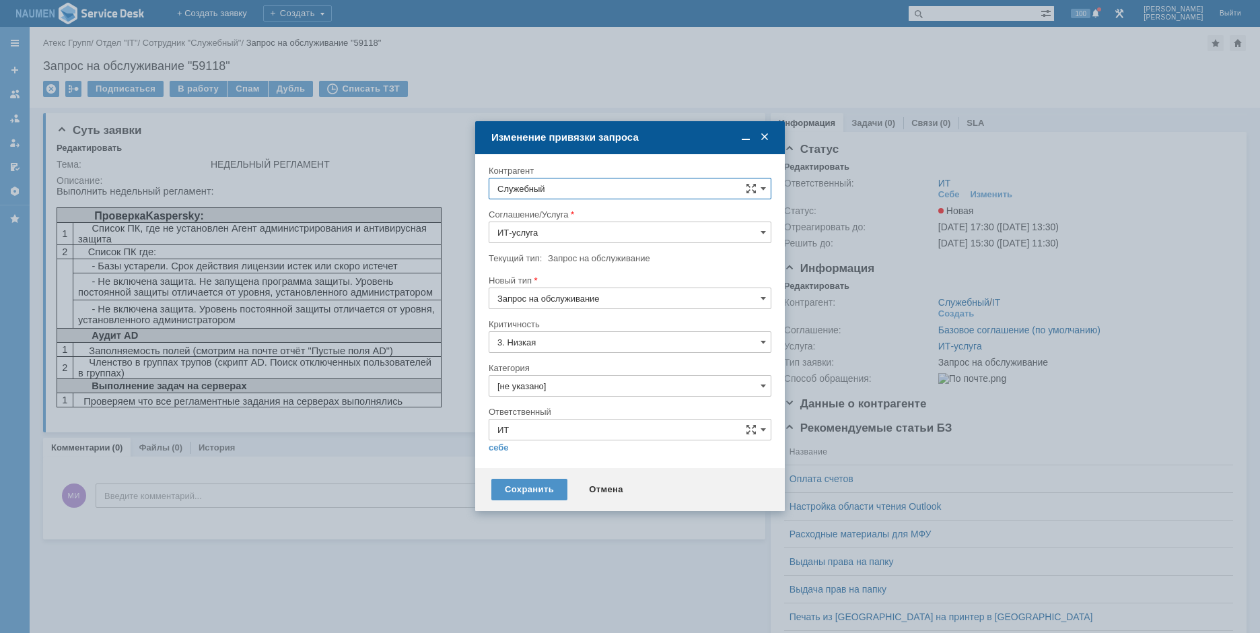
click at [549, 389] on input "[не указано]" at bounding box center [630, 386] width 283 height 22
click at [578, 481] on span "Обслуживание серверов" at bounding box center [630, 484] width 265 height 11
type input "Обслуживание серверов"
click at [503, 441] on div "себе своей команде" at bounding box center [630, 446] width 283 height 13
click at [508, 454] on div at bounding box center [630, 457] width 283 height 9
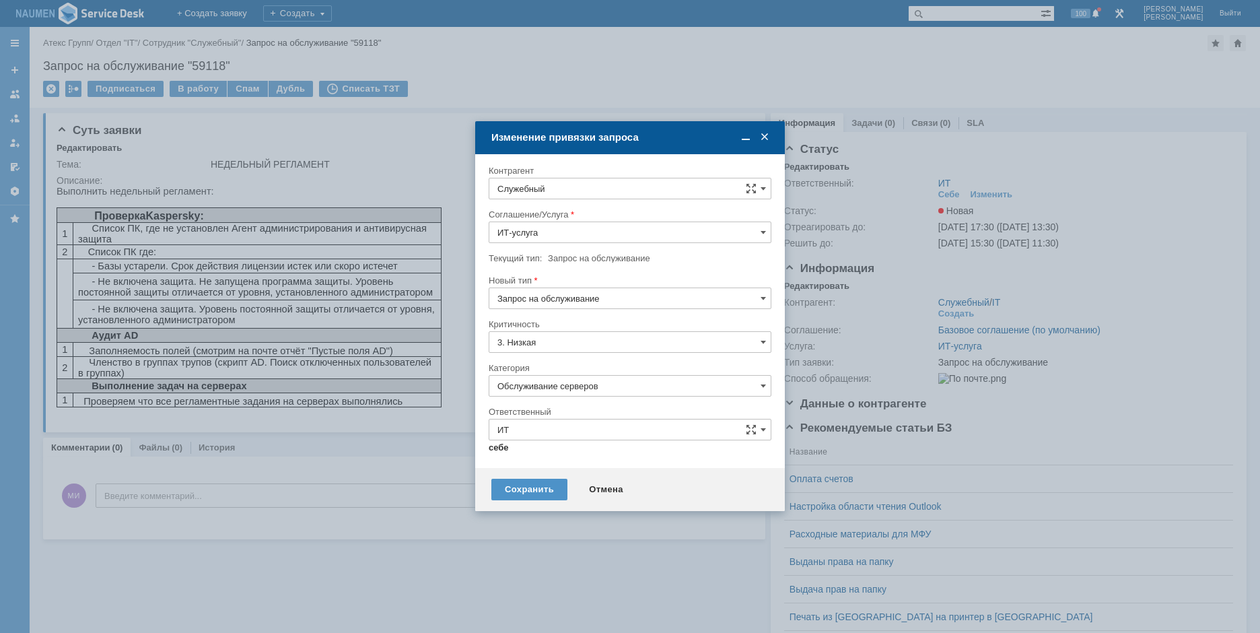
click at [500, 446] on link "себе" at bounding box center [499, 447] width 20 height 11
type input "Мурзин Иван"
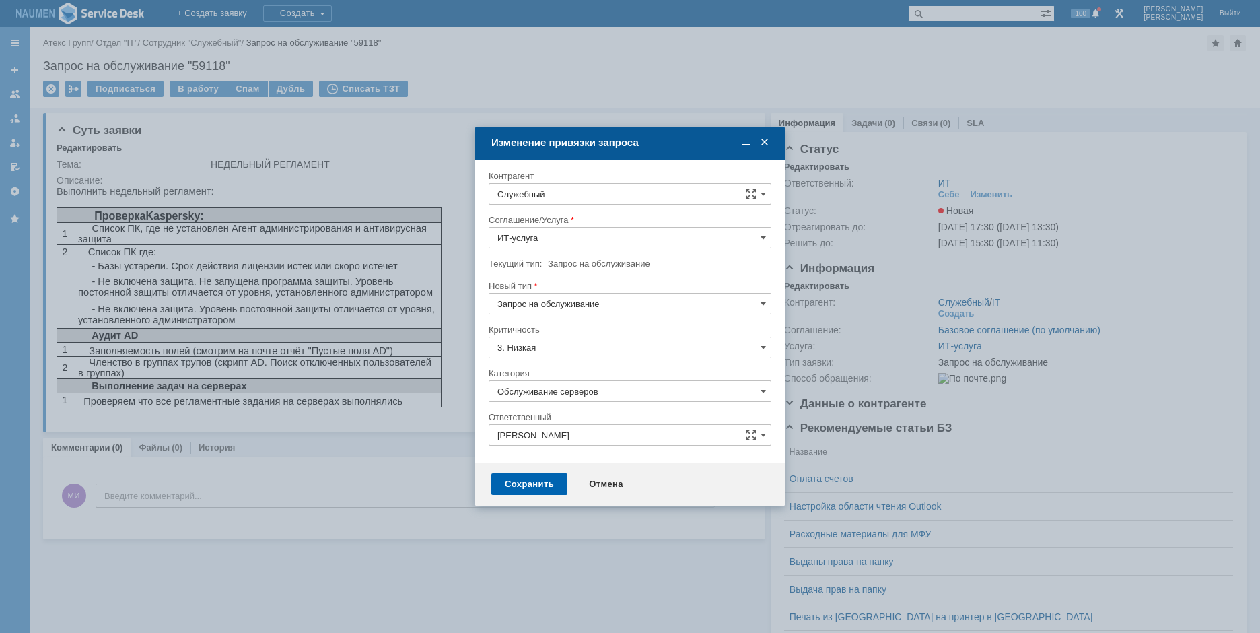
click at [543, 485] on div "Сохранить" at bounding box center [529, 484] width 76 height 22
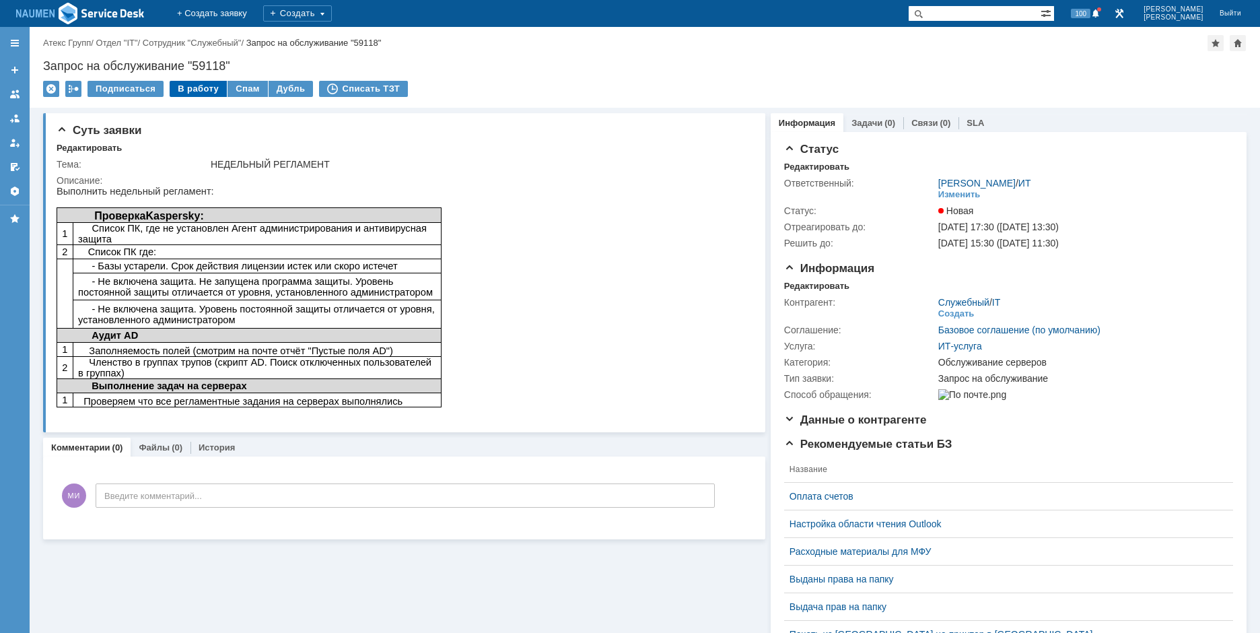
click at [203, 92] on div "В работу" at bounding box center [198, 89] width 57 height 16
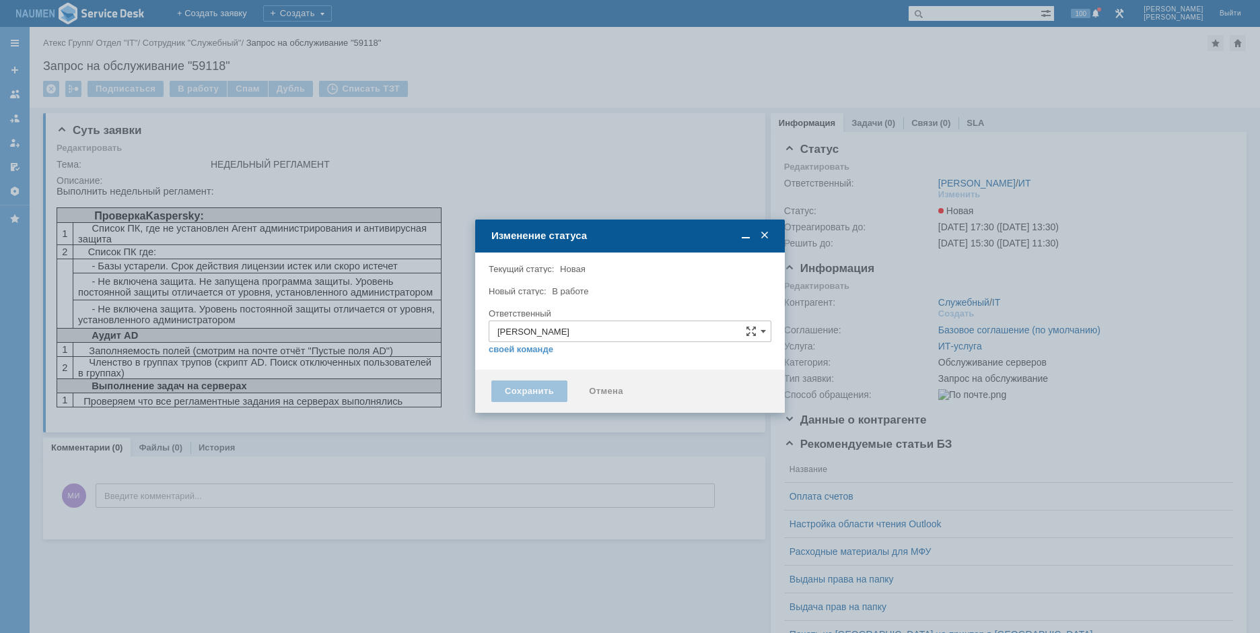
type input "Обслуживание серверов"
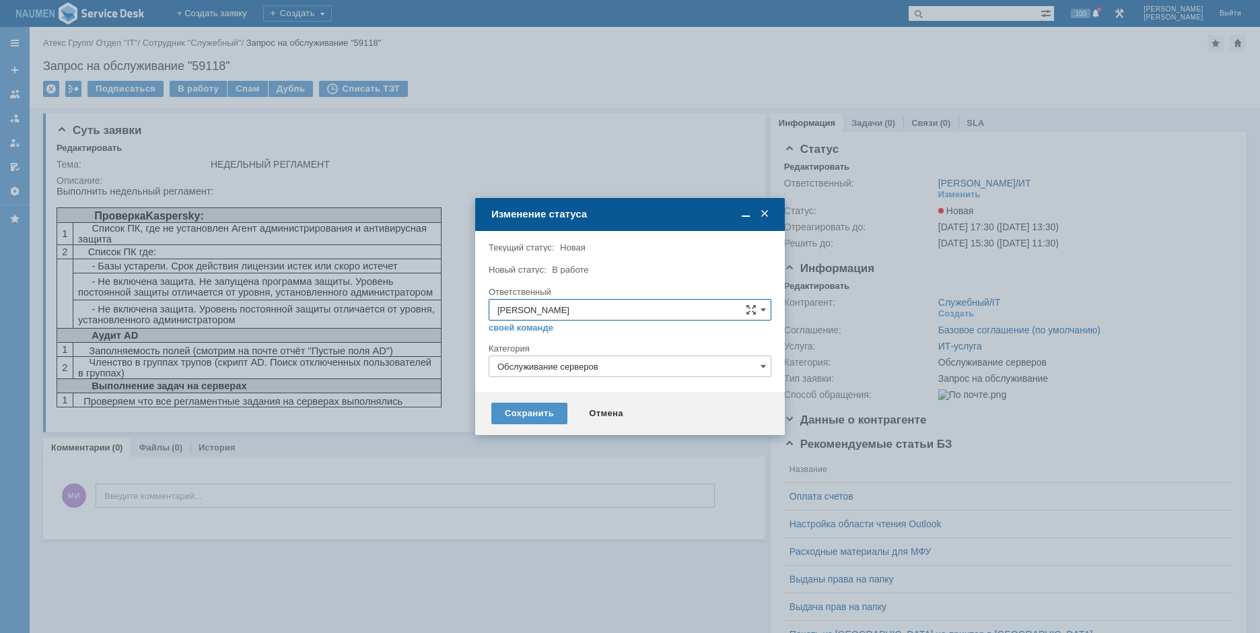
click at [527, 429] on div "Сохранить Отмена" at bounding box center [630, 413] width 310 height 43
click at [531, 413] on div "Сохранить" at bounding box center [529, 414] width 76 height 22
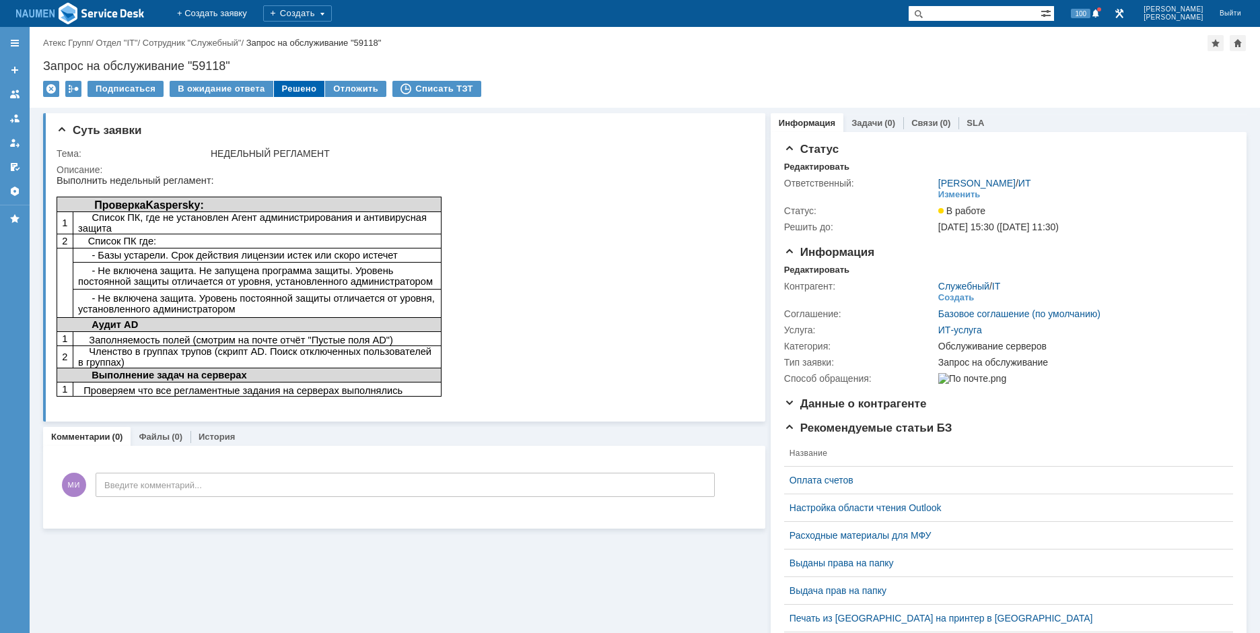
click at [285, 83] on div "Решено" at bounding box center [299, 89] width 51 height 16
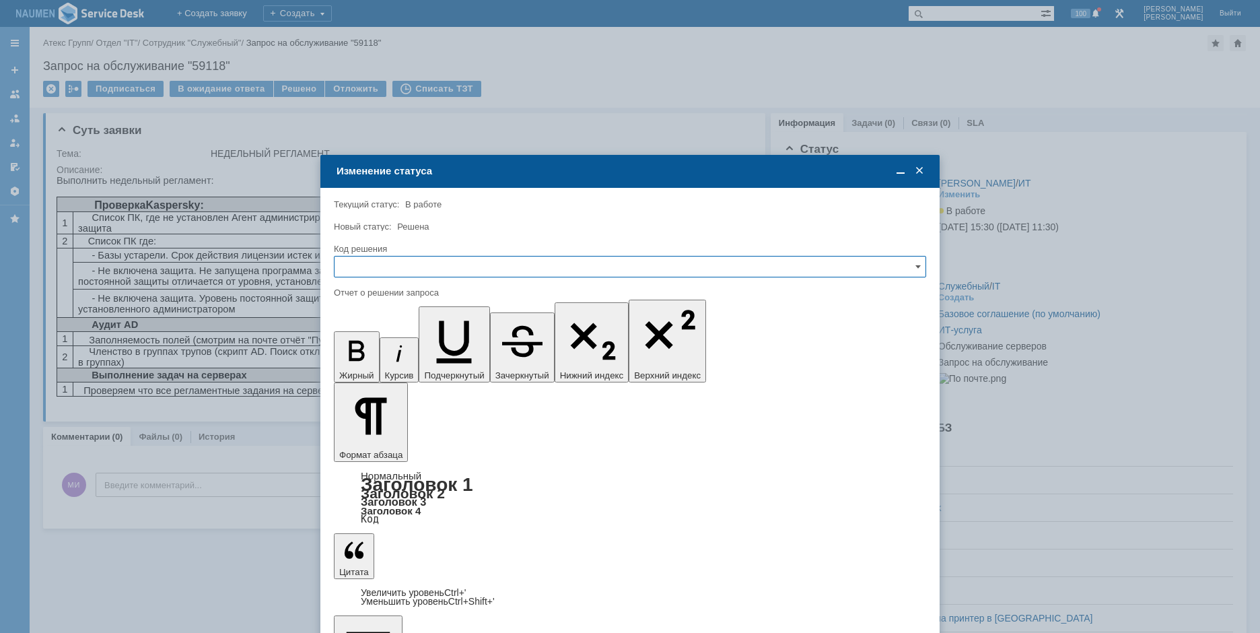
click at [430, 263] on input "text" at bounding box center [630, 267] width 592 height 22
click at [410, 353] on span "Решено" at bounding box center [630, 358] width 575 height 11
type input "Решено"
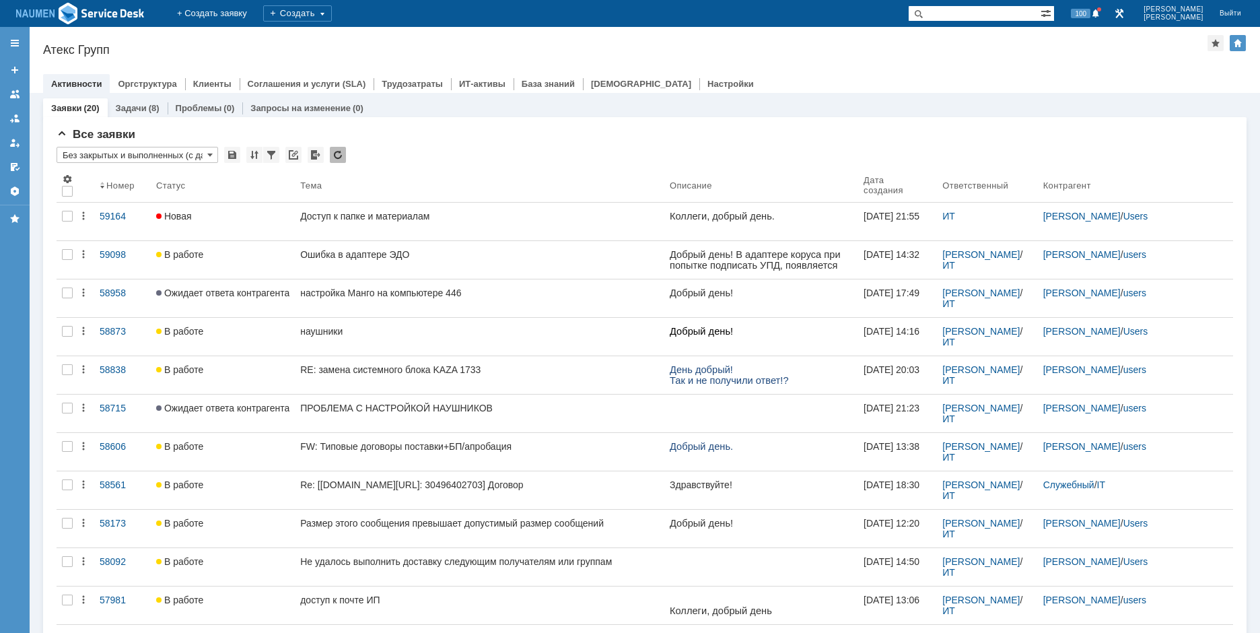
click at [1016, 65] on div at bounding box center [645, 70] width 1204 height 11
